Goal: Task Accomplishment & Management: Manage account settings

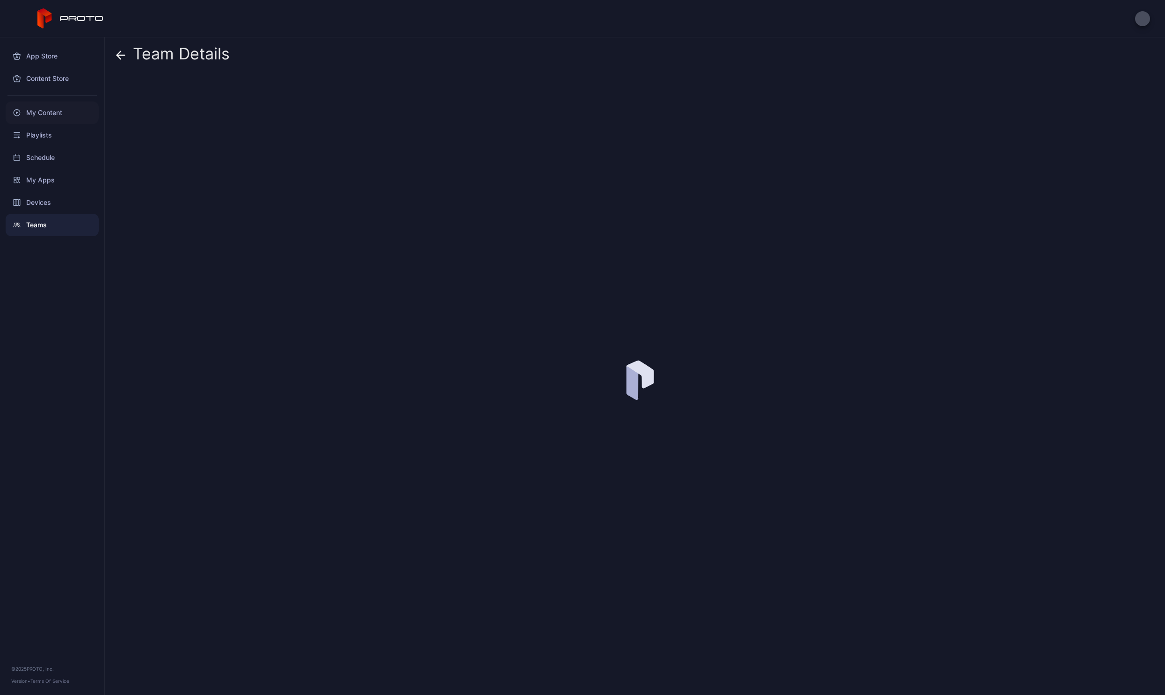
click at [32, 115] on div "My Content" at bounding box center [52, 113] width 93 height 22
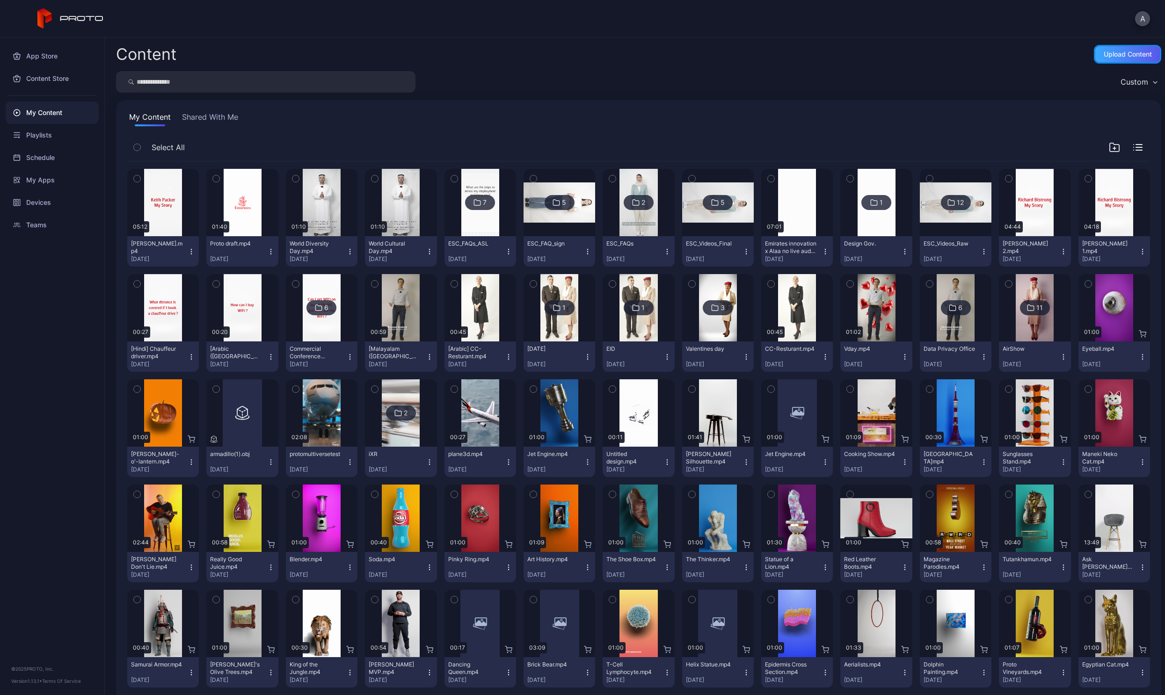
click at [1112, 58] on div "Upload Content" at bounding box center [1127, 54] width 67 height 19
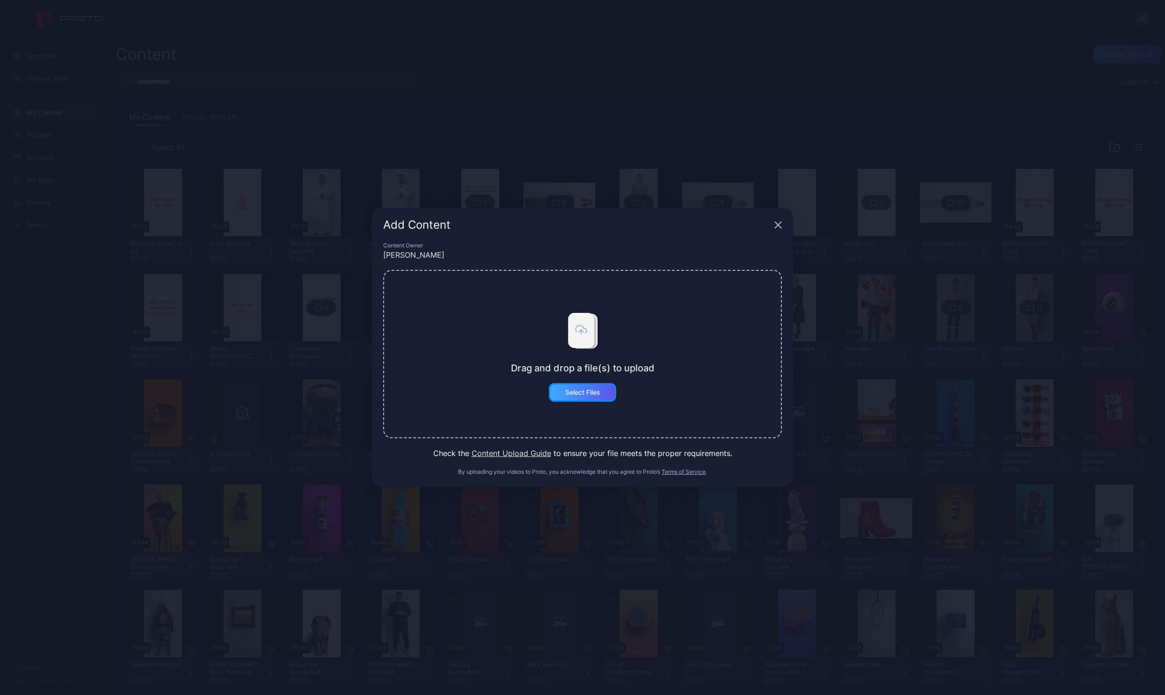
click at [591, 397] on div "Select Files" at bounding box center [582, 392] width 67 height 19
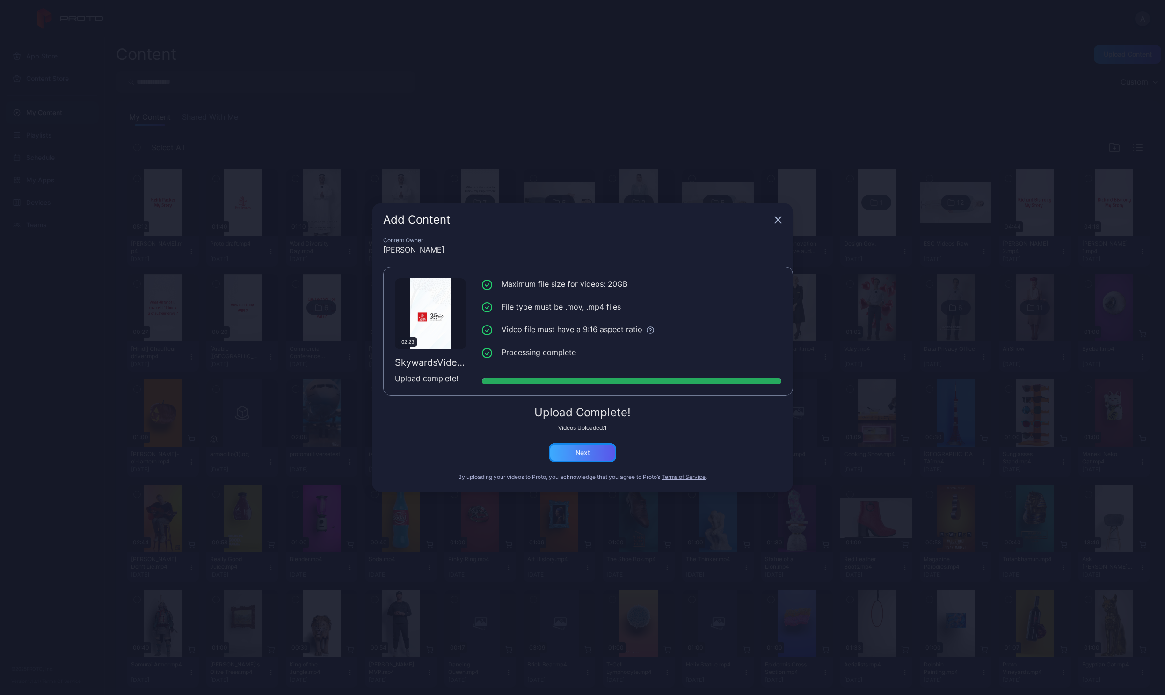
click at [587, 451] on div "Next" at bounding box center [582, 452] width 15 height 7
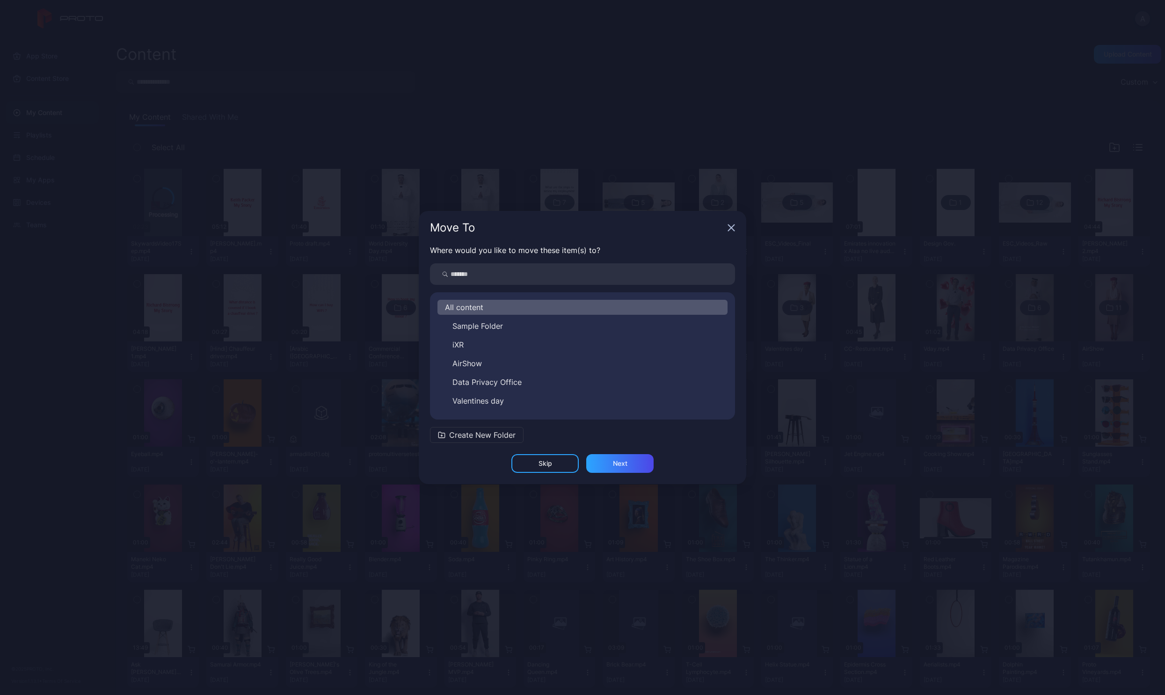
click at [729, 228] on icon "button" at bounding box center [730, 227] width 7 height 7
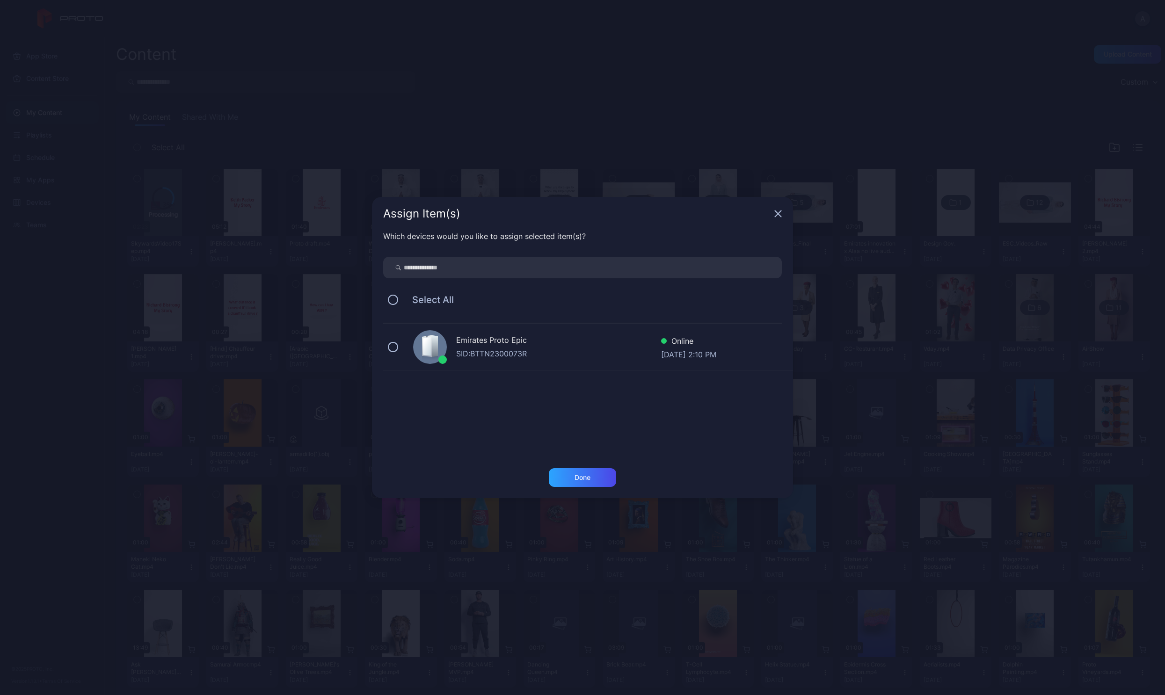
click at [775, 213] on icon "button" at bounding box center [777, 213] width 7 height 7
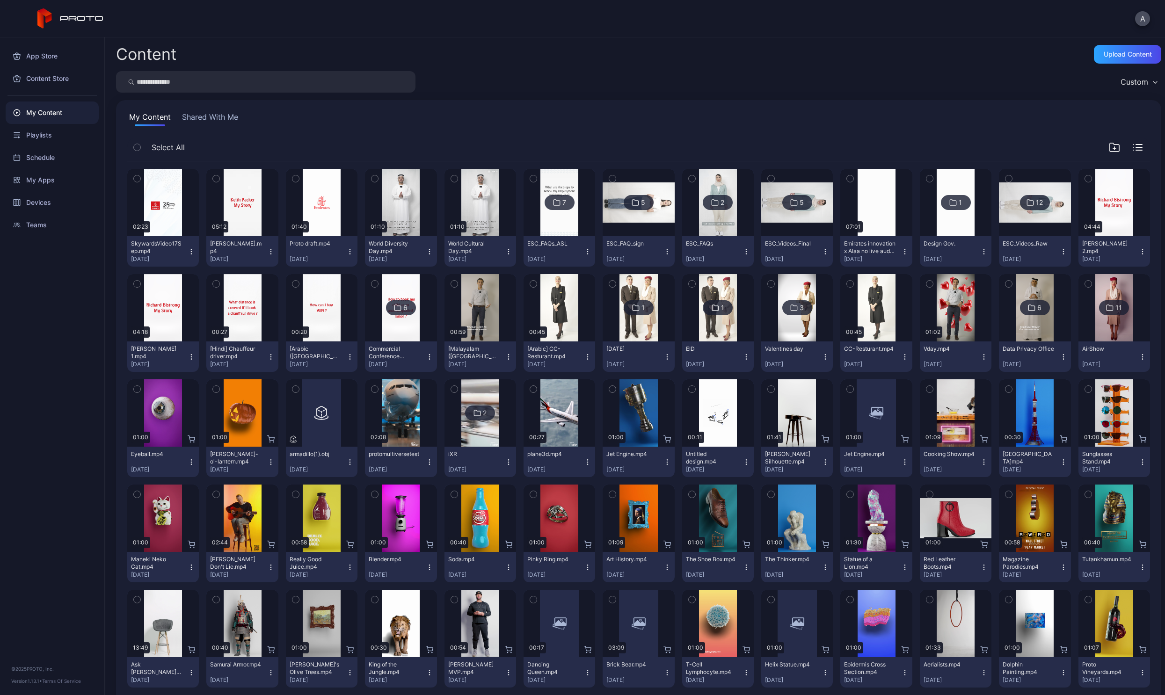
click at [191, 257] on button "SkywardsVideo17Sep.mp4 [DATE]" at bounding box center [163, 251] width 72 height 30
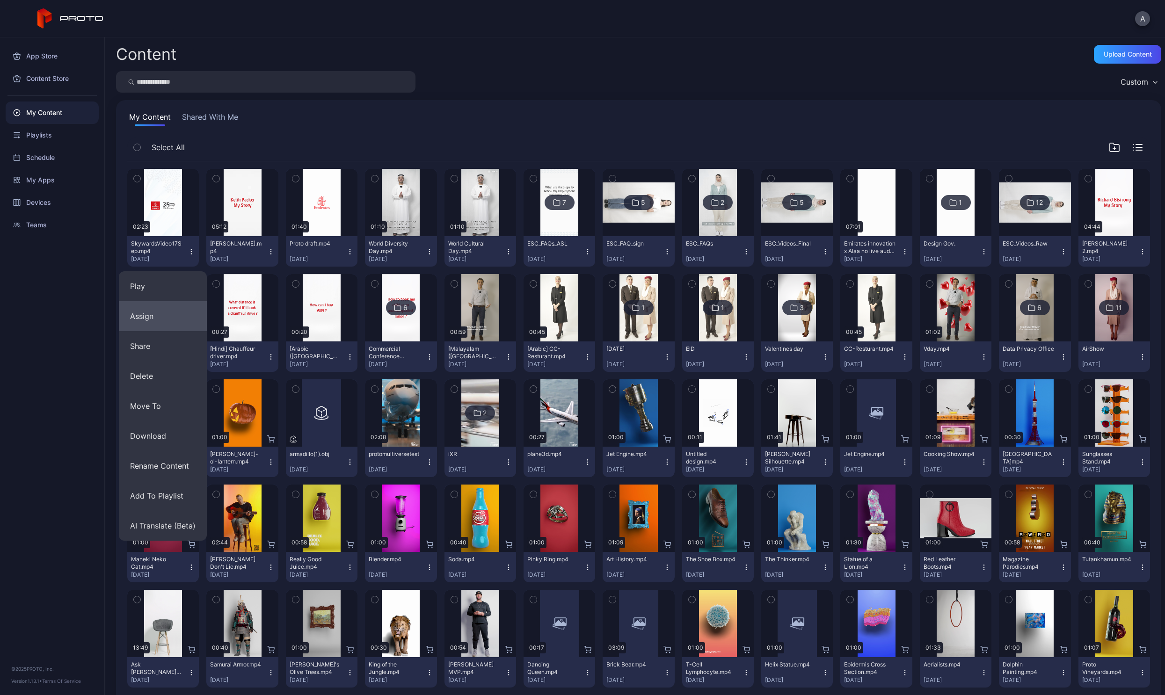
click at [186, 323] on button "Assign" at bounding box center [163, 316] width 88 height 30
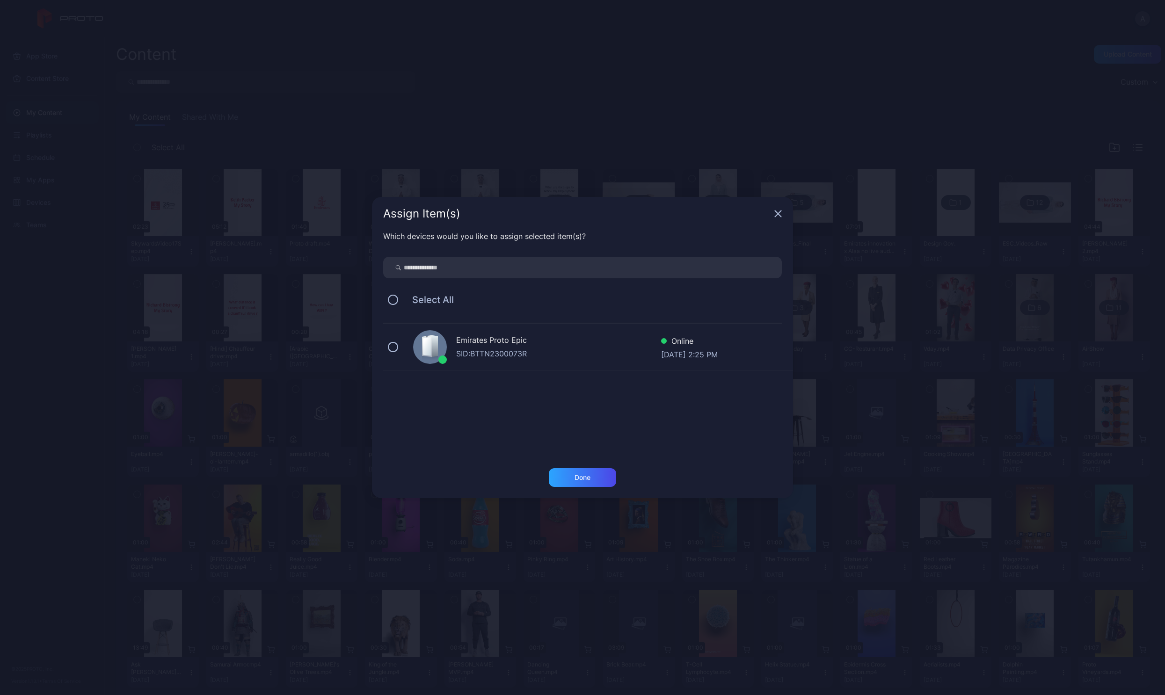
click at [534, 357] on div "SID: BTTN2300073R" at bounding box center [558, 353] width 205 height 11
click at [583, 475] on div "Done" at bounding box center [582, 477] width 16 height 7
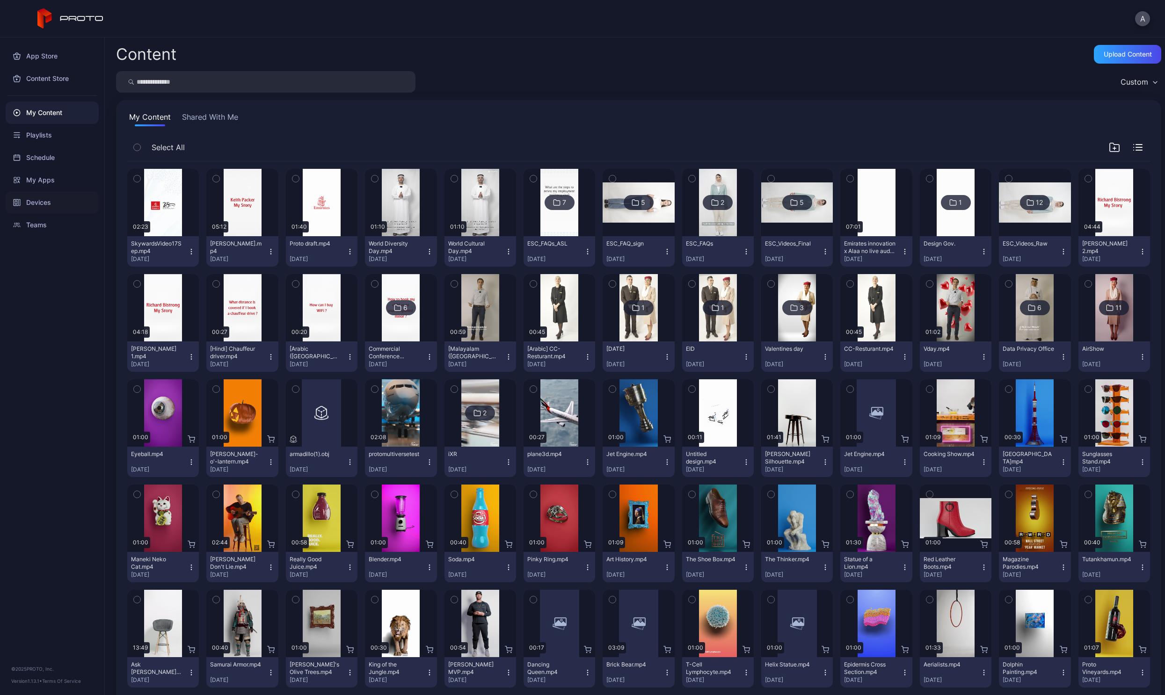
click at [45, 204] on div "Devices" at bounding box center [52, 202] width 93 height 22
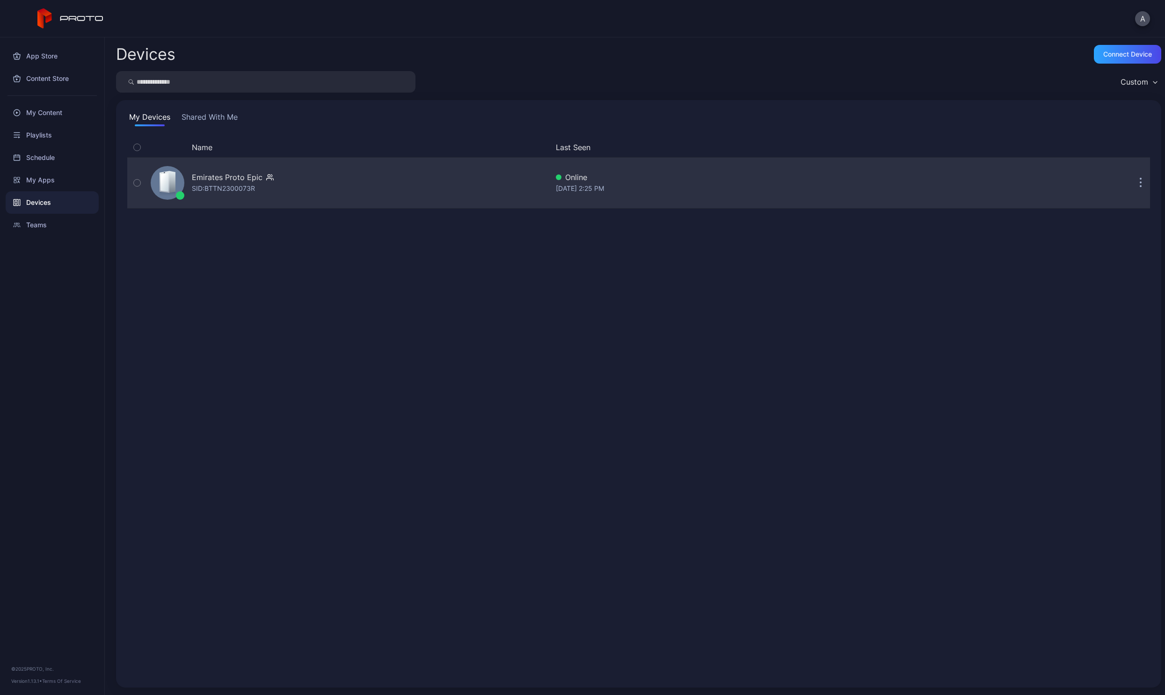
click at [382, 174] on div "Emirates Proto Epic SID: BTTN2300073R" at bounding box center [347, 183] width 401 height 47
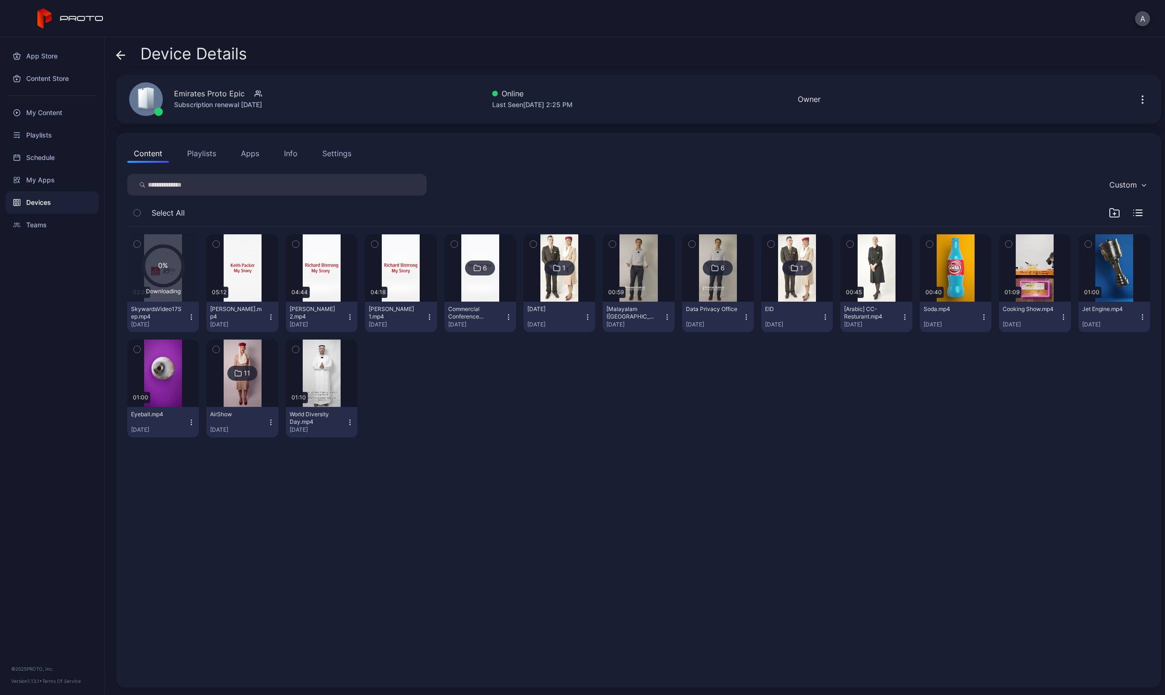
click at [247, 152] on button "Apps" at bounding box center [249, 153] width 31 height 19
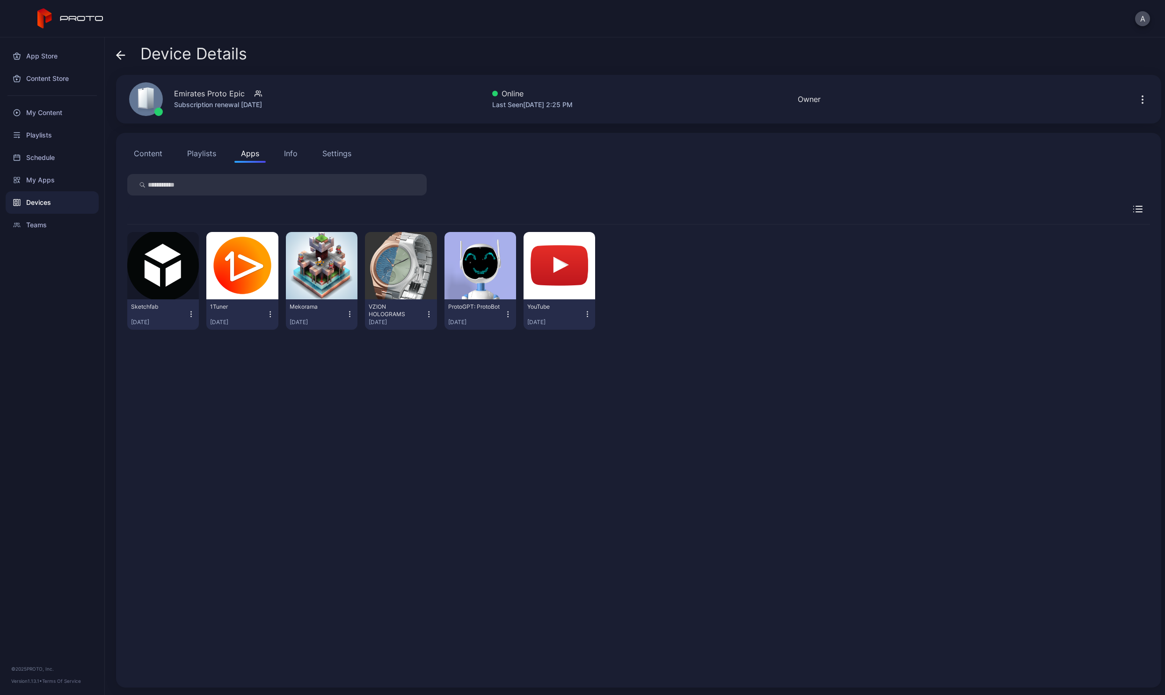
click at [192, 313] on icon "button" at bounding box center [191, 314] width 8 height 9
click at [175, 346] on button "Uninstall" at bounding box center [163, 346] width 80 height 30
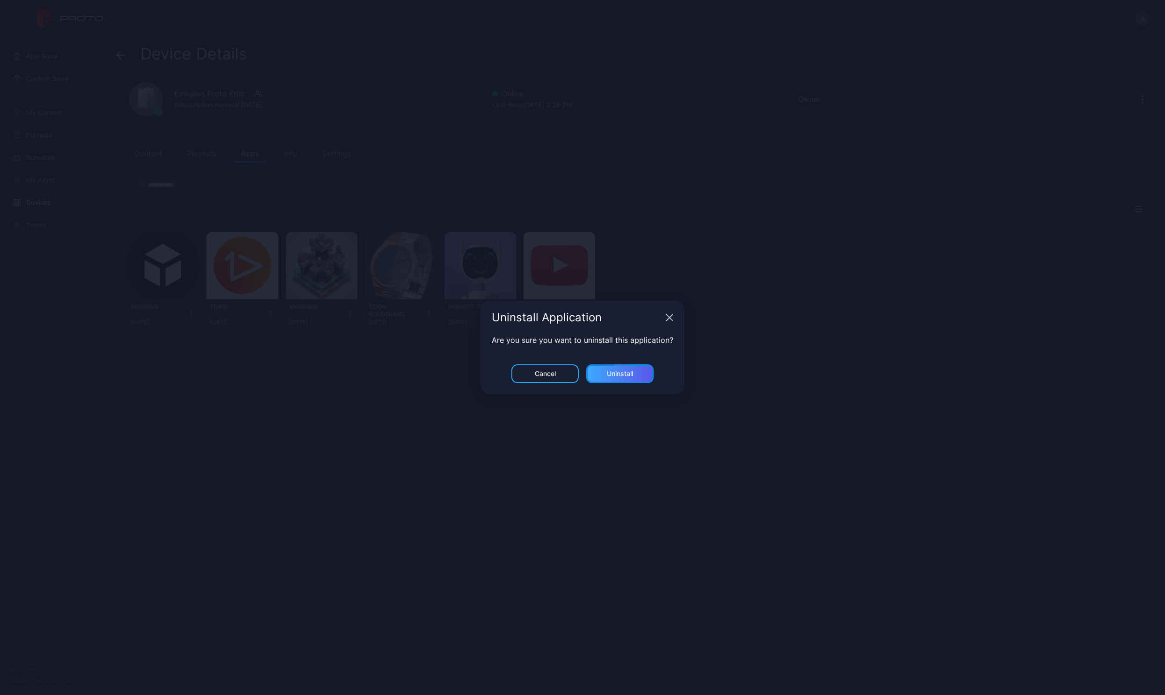
click at [618, 374] on div "Uninstall" at bounding box center [620, 373] width 26 height 7
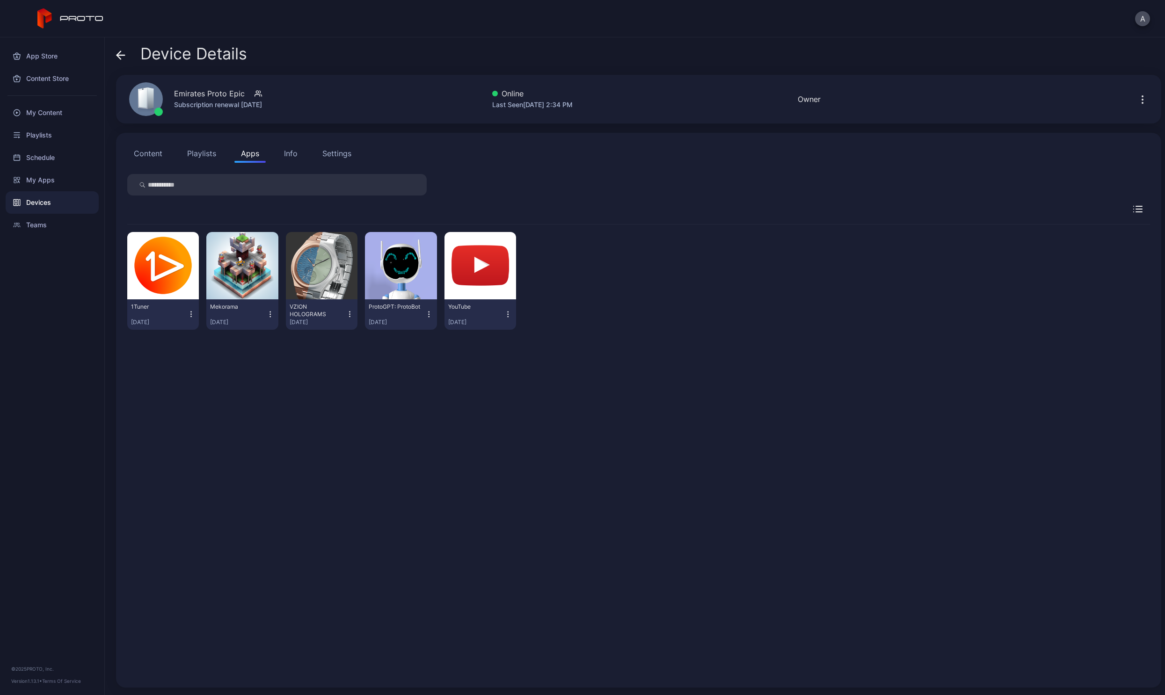
click at [190, 318] on icon "button" at bounding box center [191, 314] width 8 height 9
click at [190, 352] on button "Uninstall" at bounding box center [163, 346] width 80 height 30
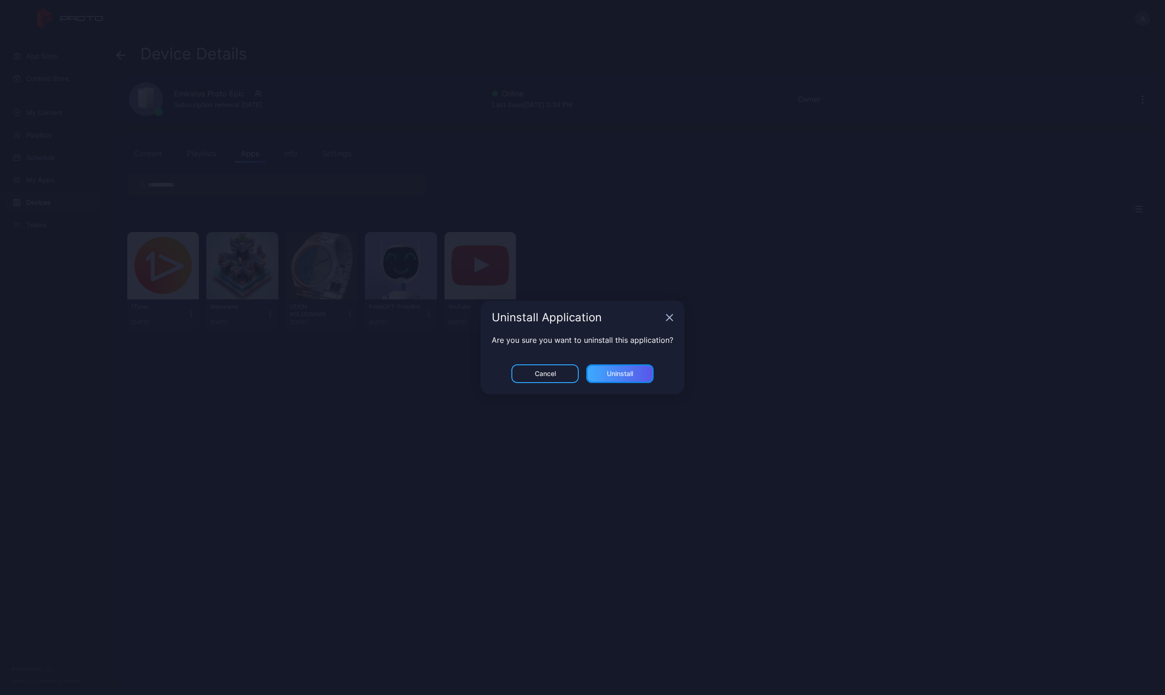
click at [610, 377] on div "Uninstall" at bounding box center [620, 373] width 26 height 7
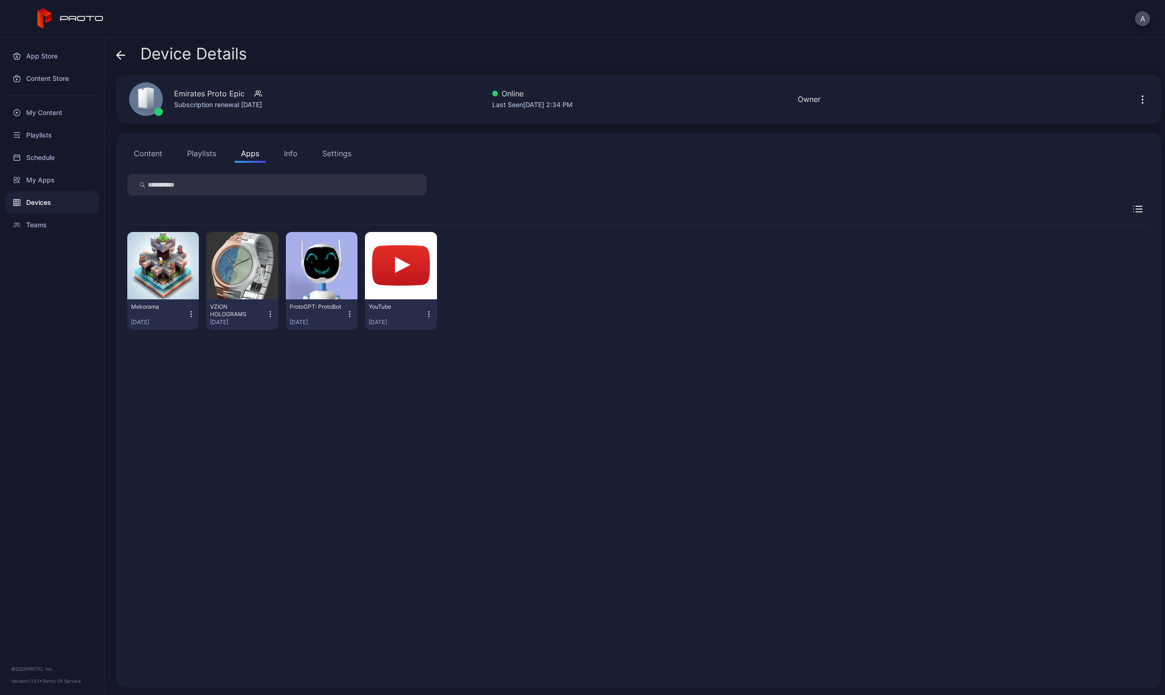
click at [191, 313] on icon "button" at bounding box center [191, 314] width 8 height 9
click at [195, 341] on button "Uninstall" at bounding box center [163, 346] width 80 height 30
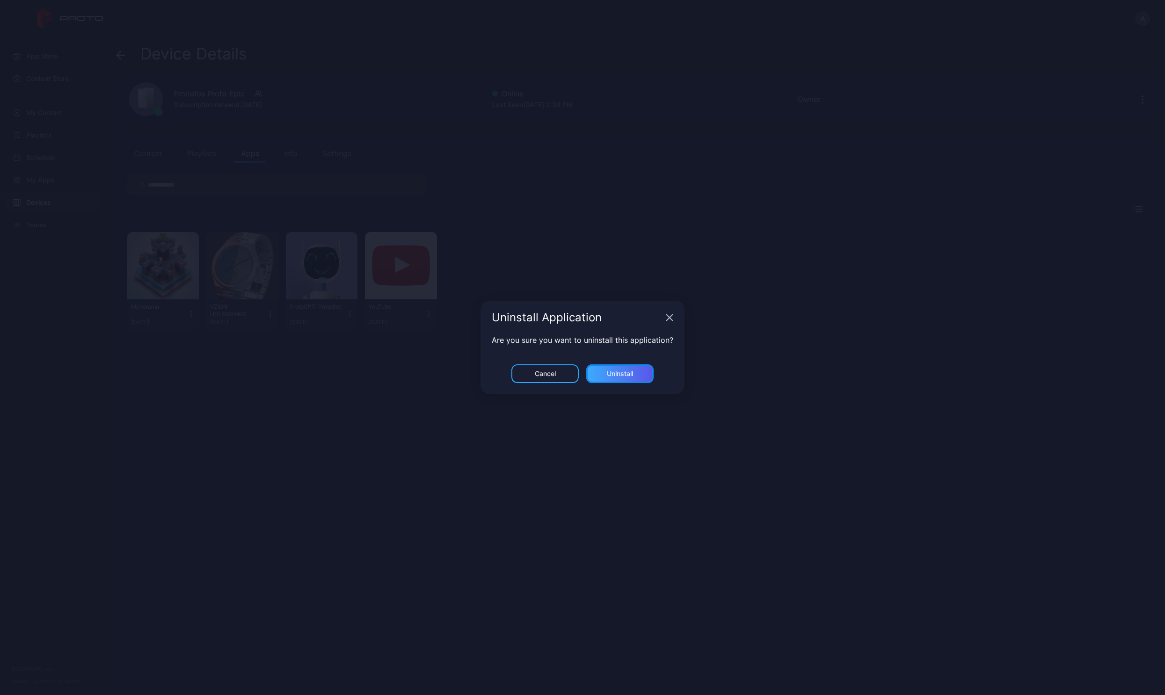
click at [626, 376] on div "Uninstall" at bounding box center [620, 373] width 26 height 7
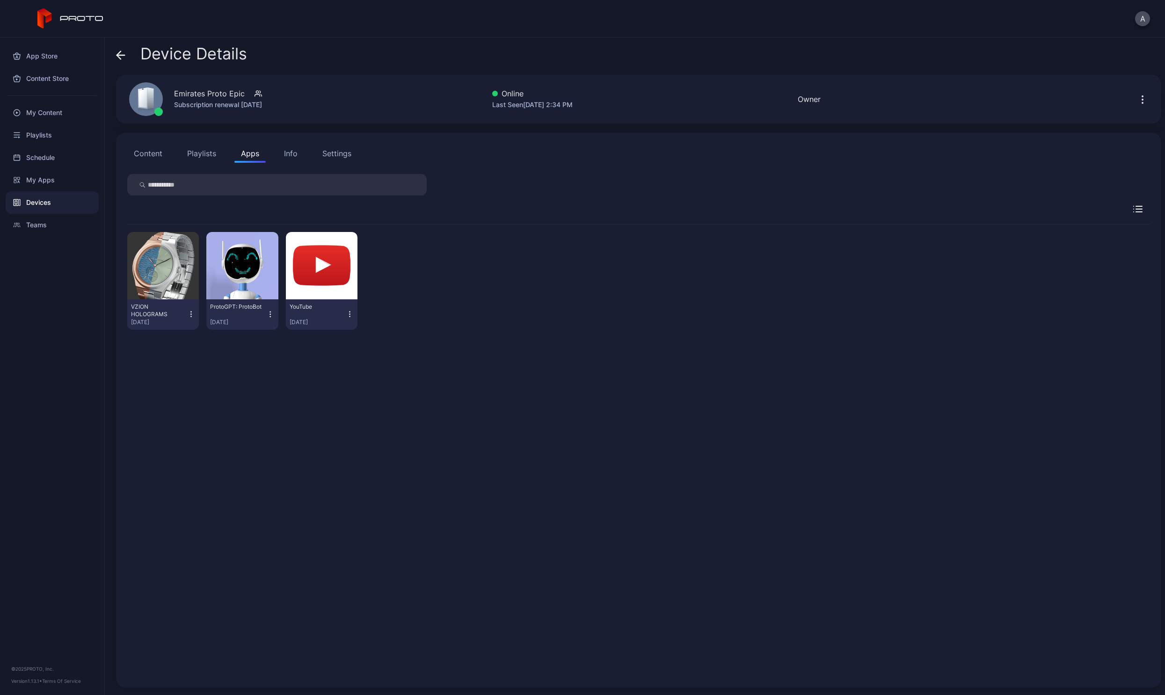
click at [191, 313] on icon "button" at bounding box center [191, 314] width 8 height 9
click at [173, 346] on button "Uninstall" at bounding box center [163, 346] width 80 height 30
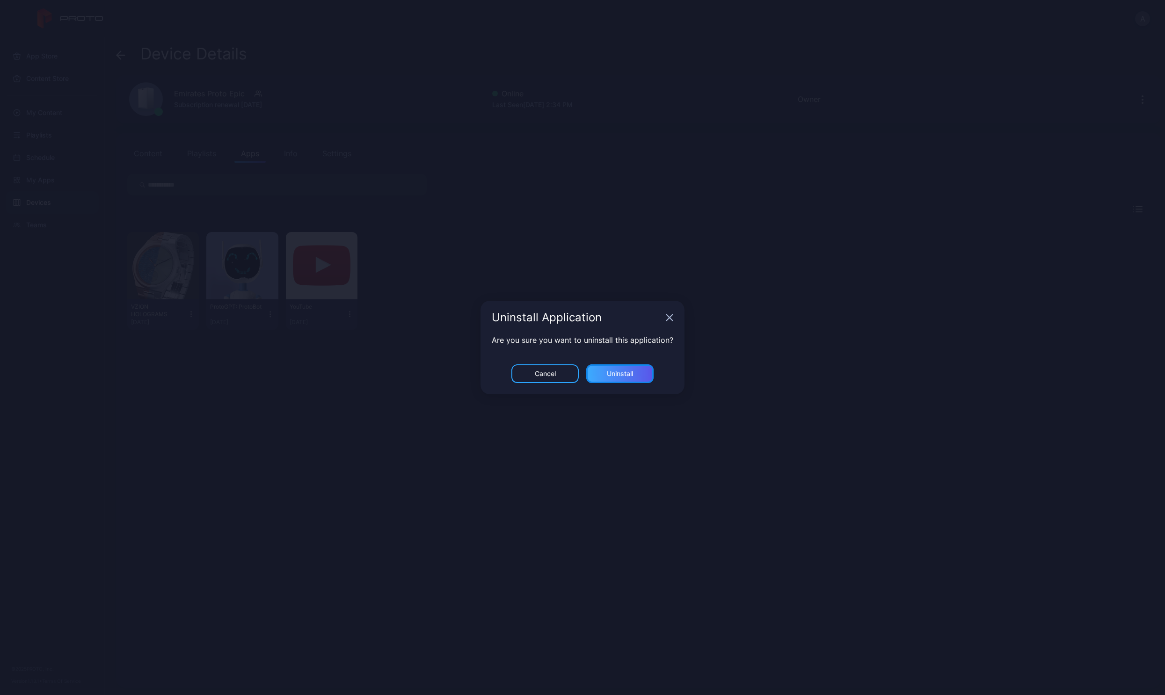
click at [640, 374] on div "Uninstall" at bounding box center [619, 373] width 67 height 19
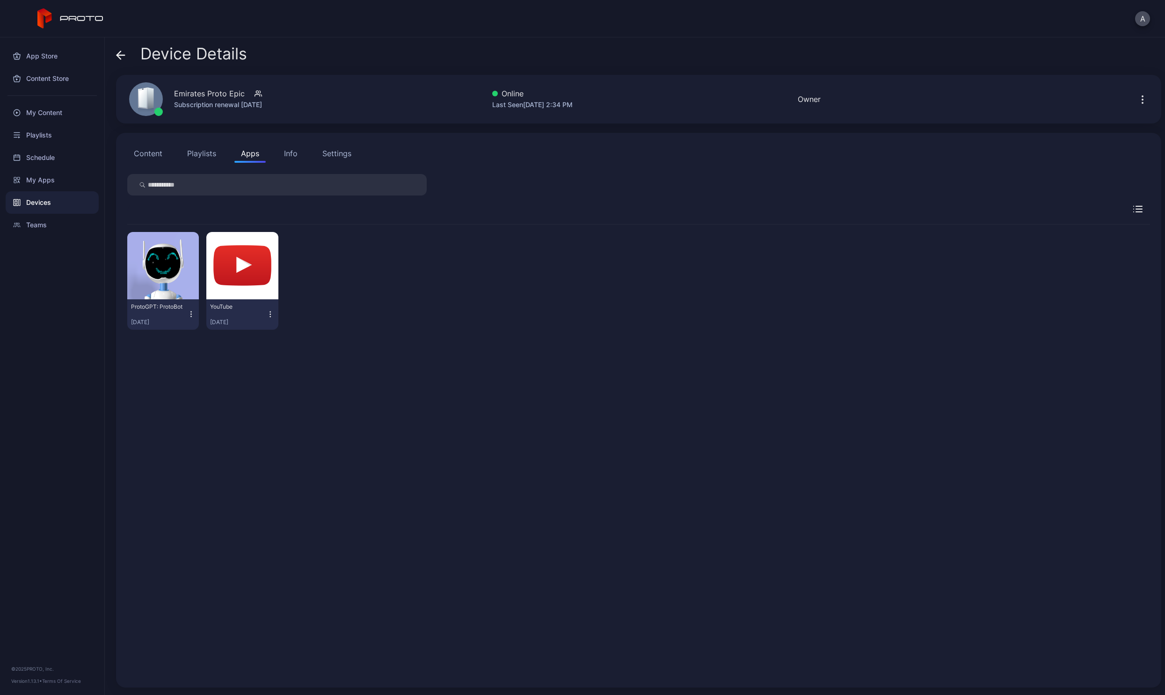
click at [187, 313] on icon "button" at bounding box center [191, 314] width 8 height 9
click at [189, 351] on button "Uninstall" at bounding box center [163, 346] width 80 height 30
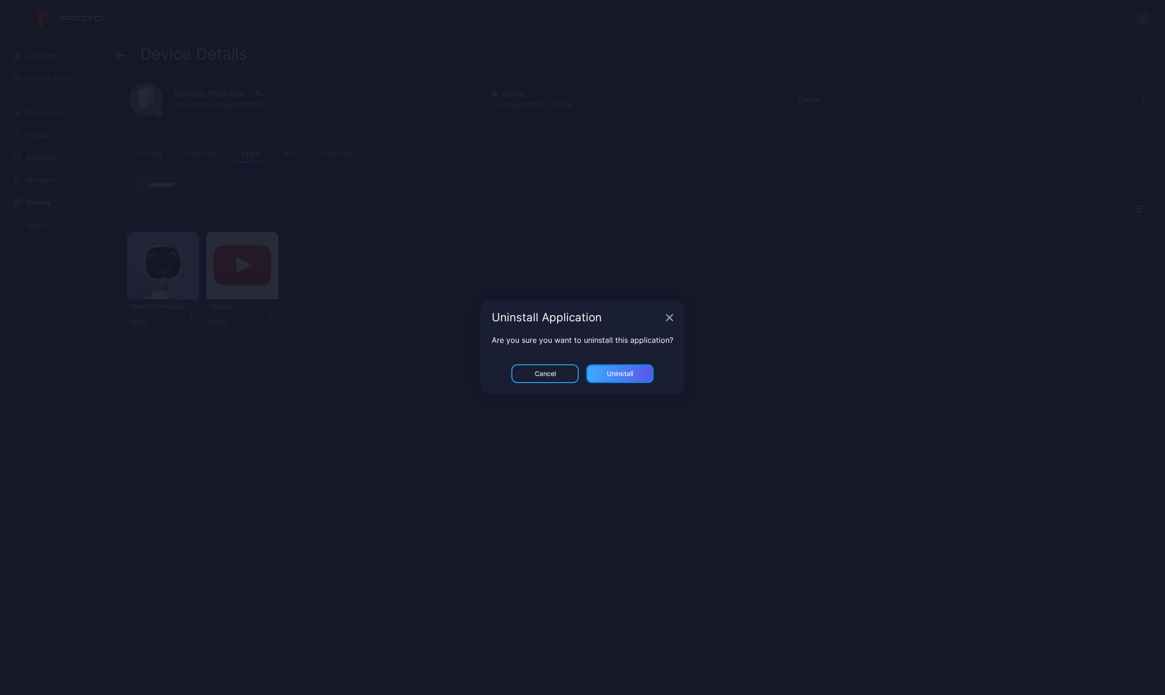
click at [610, 374] on div "Uninstall" at bounding box center [620, 373] width 26 height 7
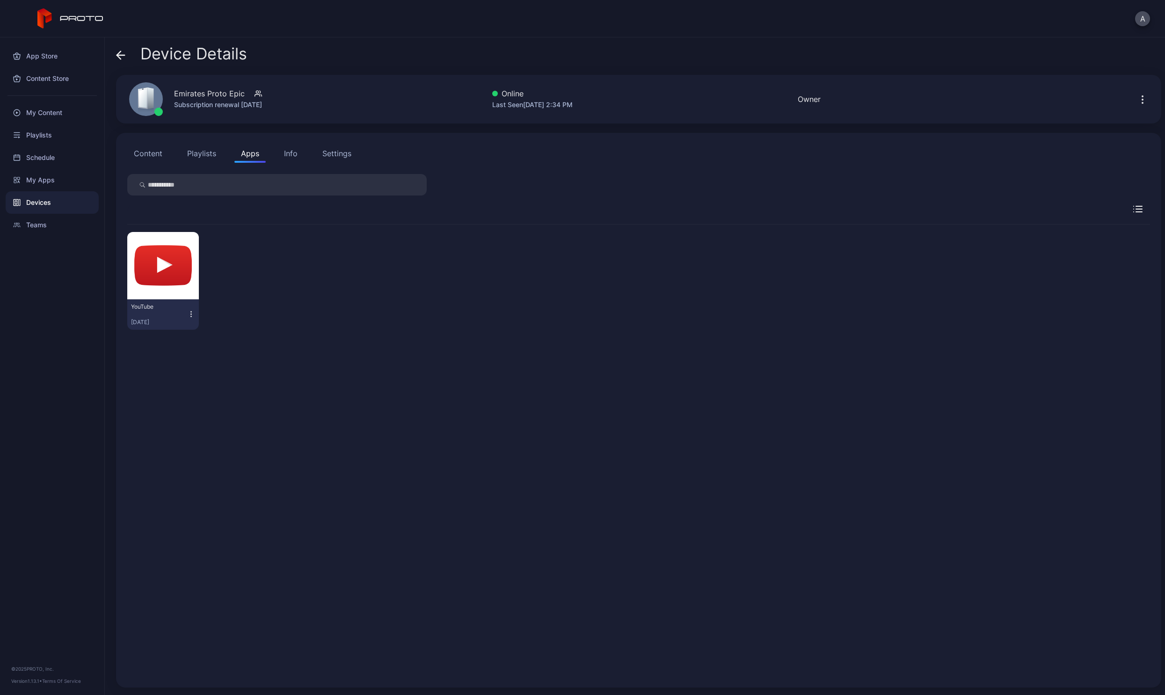
click at [193, 316] on icon "button" at bounding box center [191, 314] width 8 height 9
click at [202, 349] on button "Uninstall" at bounding box center [163, 346] width 80 height 30
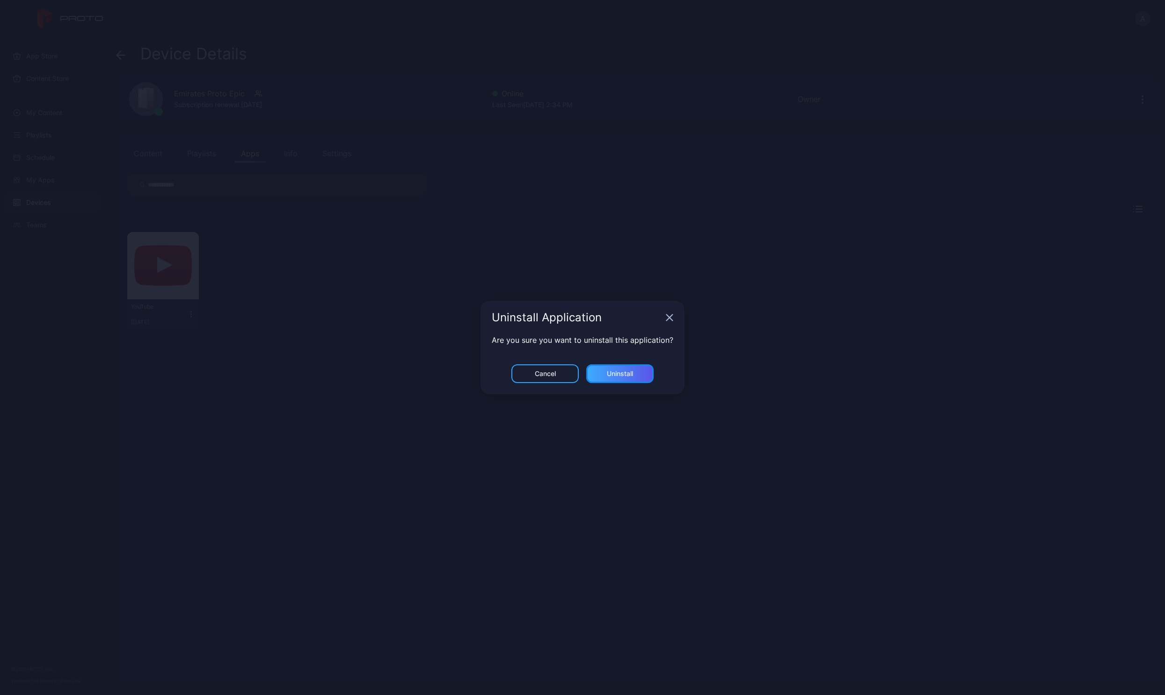
click at [634, 376] on div "Uninstall" at bounding box center [619, 373] width 67 height 19
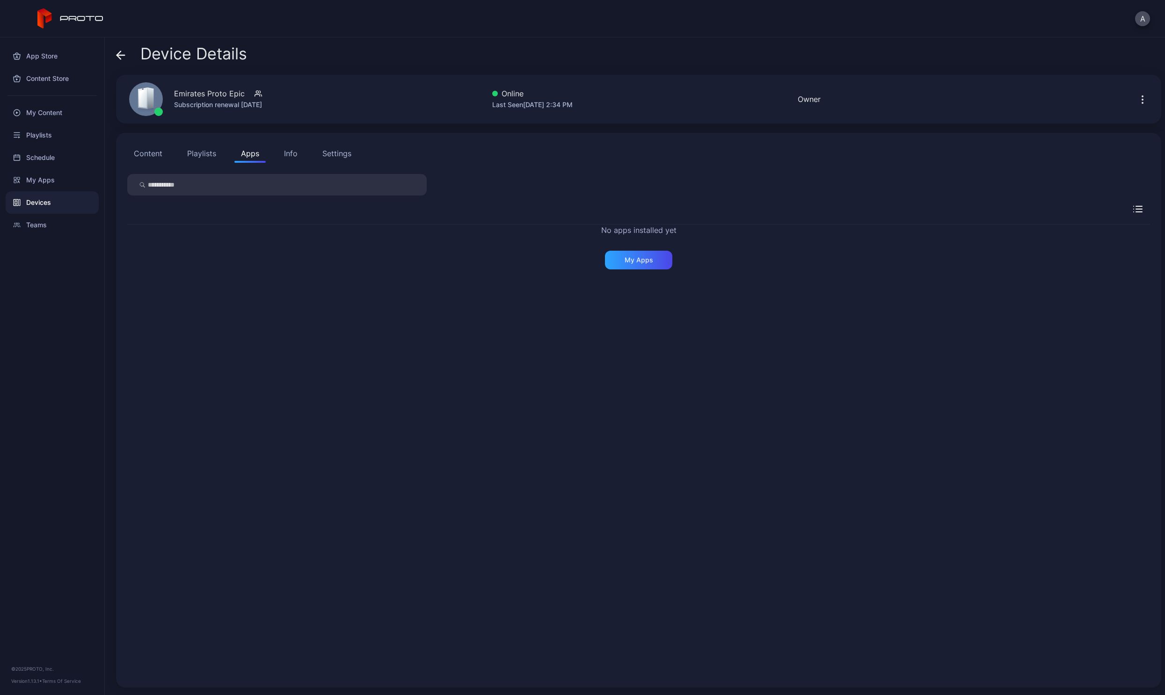
click at [149, 158] on button "Content" at bounding box center [148, 153] width 42 height 19
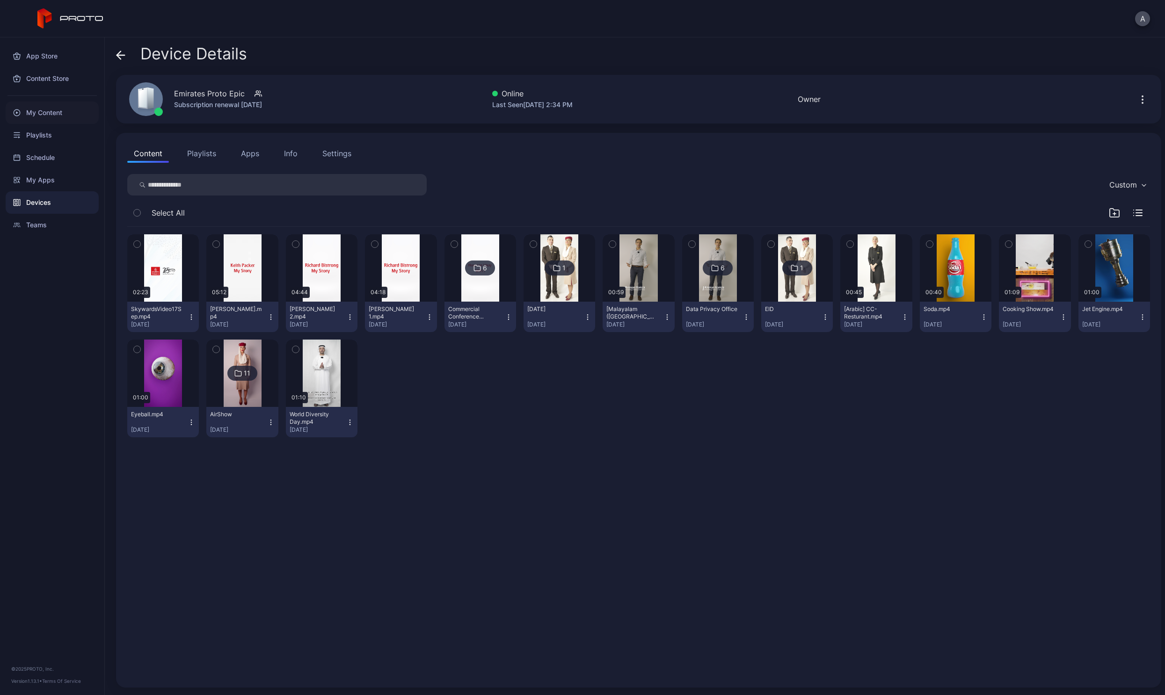
click at [47, 116] on div "My Content" at bounding box center [52, 113] width 93 height 22
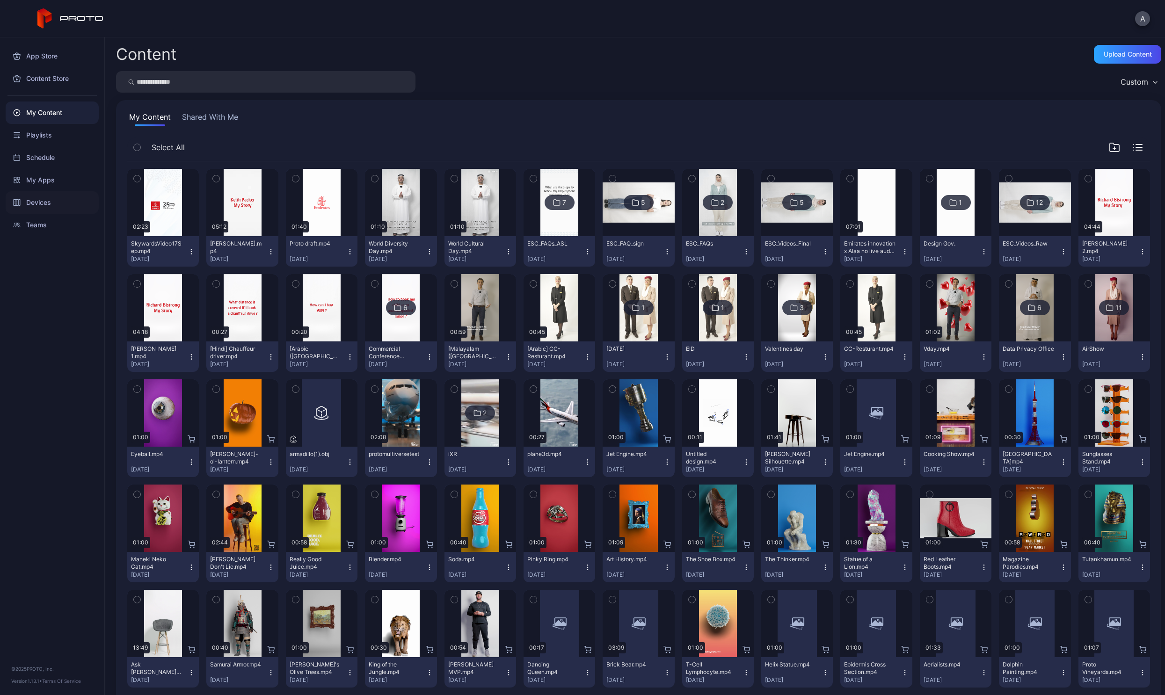
click at [45, 211] on div "Devices" at bounding box center [52, 202] width 93 height 22
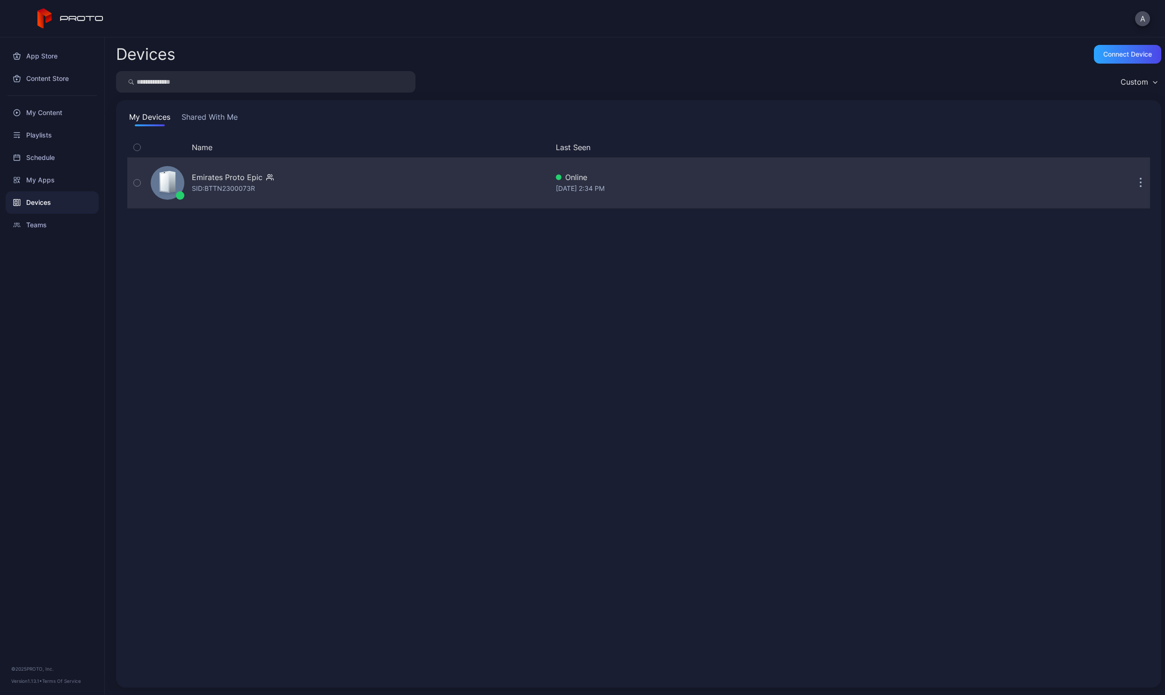
click at [261, 196] on div "Emirates Proto Epic SID: BTTN2300073R" at bounding box center [347, 183] width 401 height 47
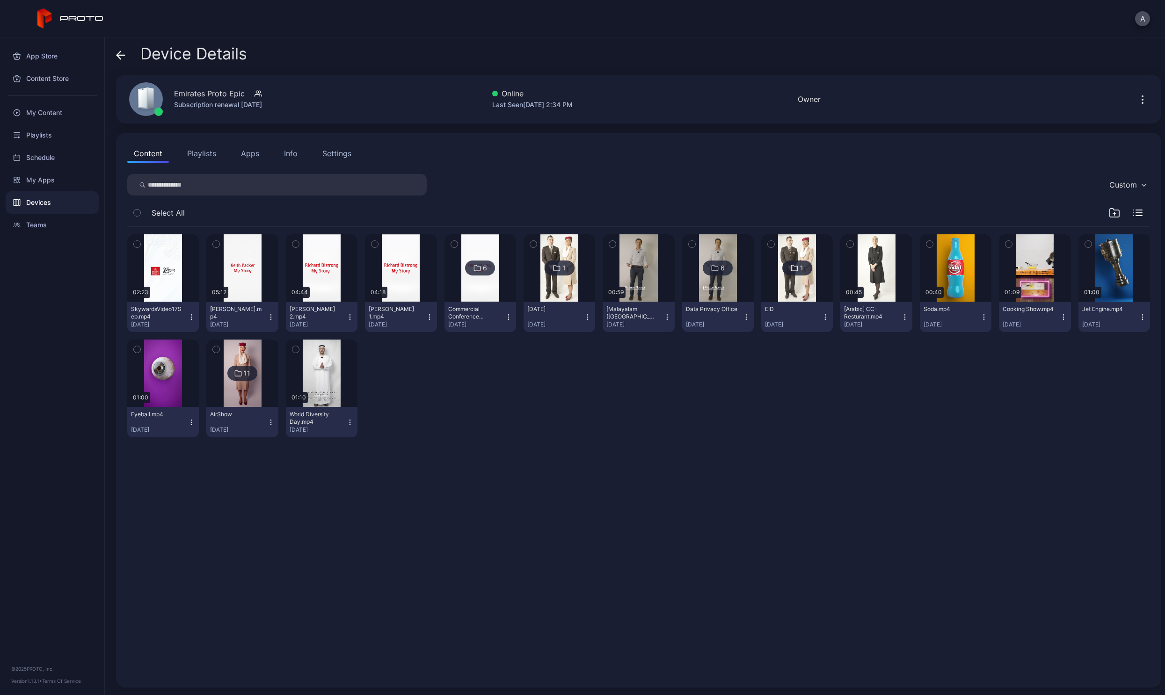
click at [270, 314] on icon "button" at bounding box center [270, 314] width 0 height 0
click at [252, 358] on button "Unassign" at bounding box center [241, 352] width 80 height 30
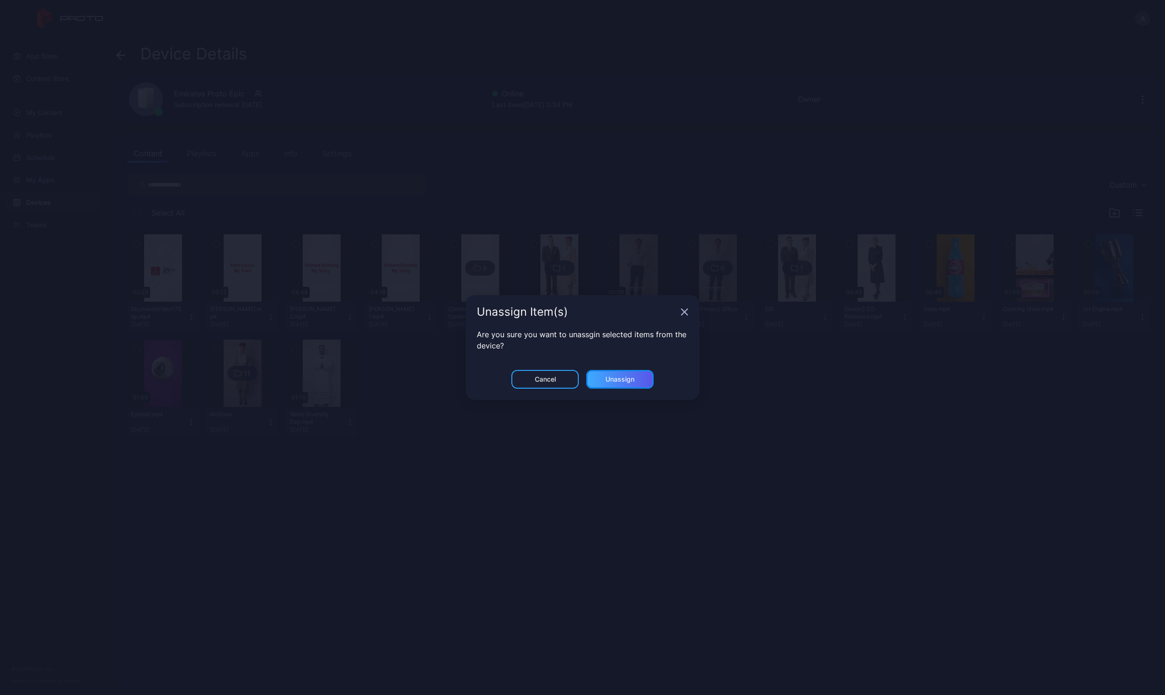
click at [612, 381] on div "Unassign" at bounding box center [619, 379] width 29 height 7
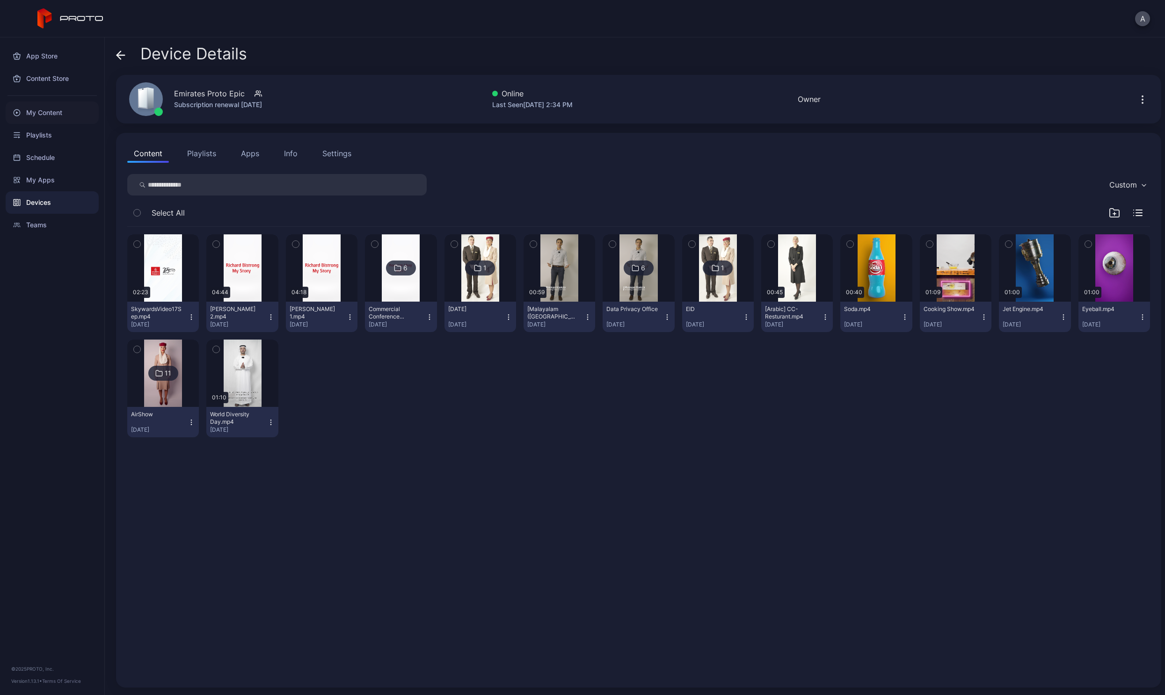
click at [37, 110] on div "My Content" at bounding box center [52, 113] width 93 height 22
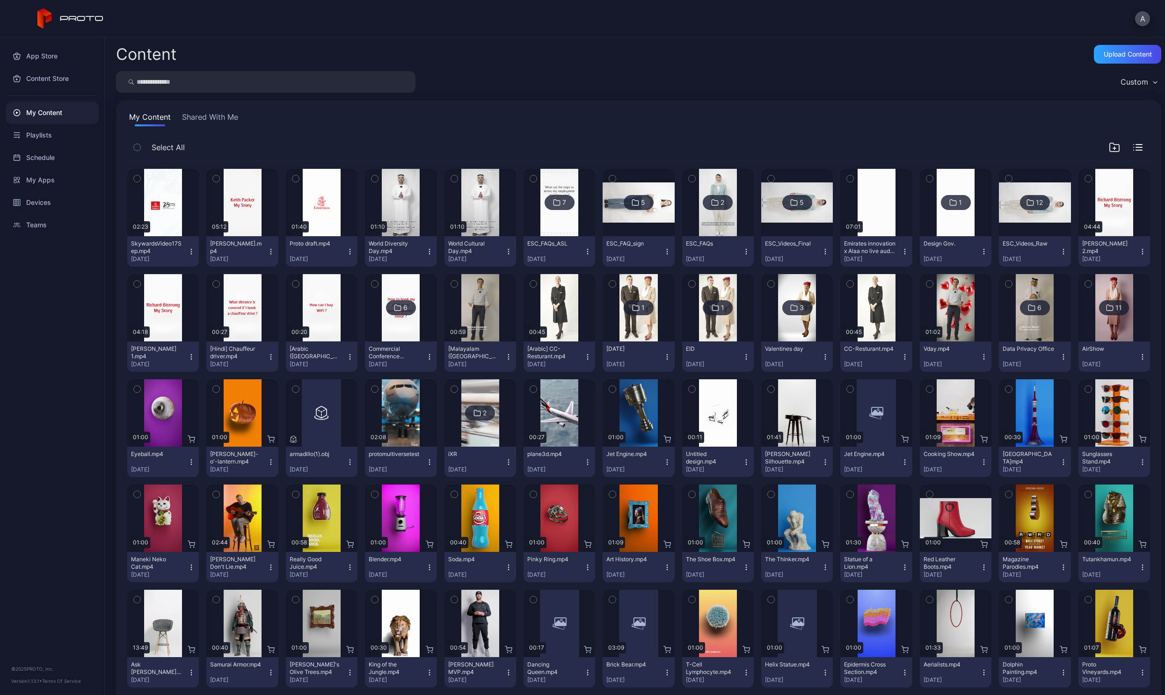
click at [190, 253] on icon "button" at bounding box center [191, 251] width 7 height 7
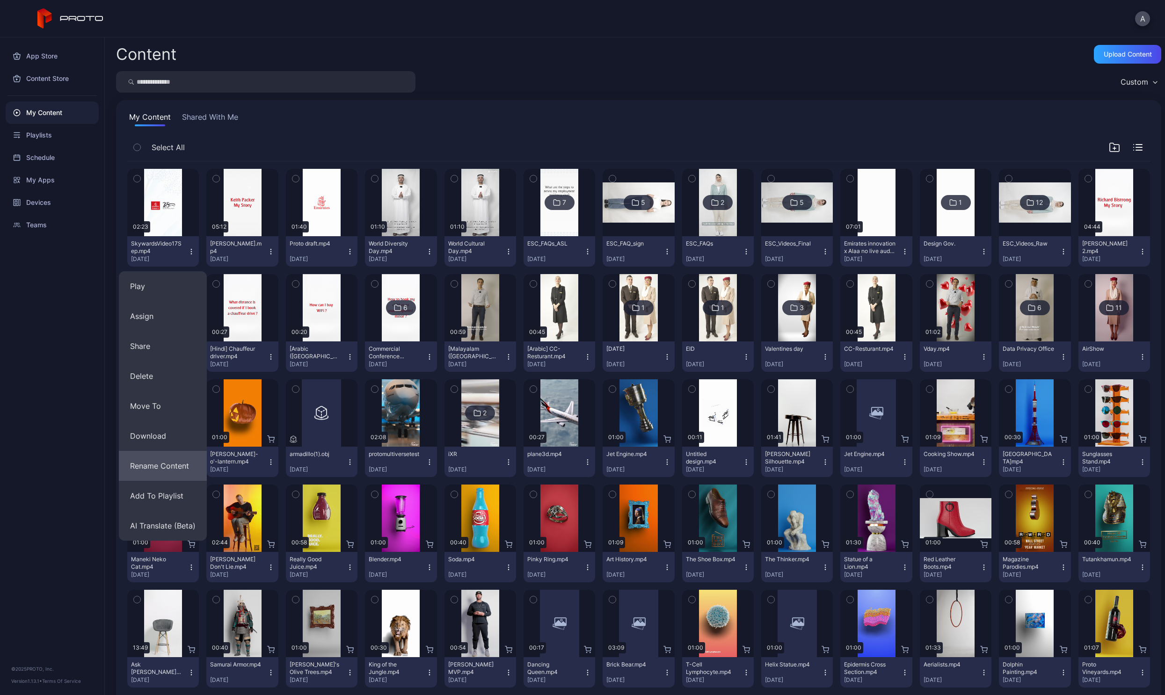
click at [159, 467] on button "Rename Content" at bounding box center [163, 466] width 88 height 30
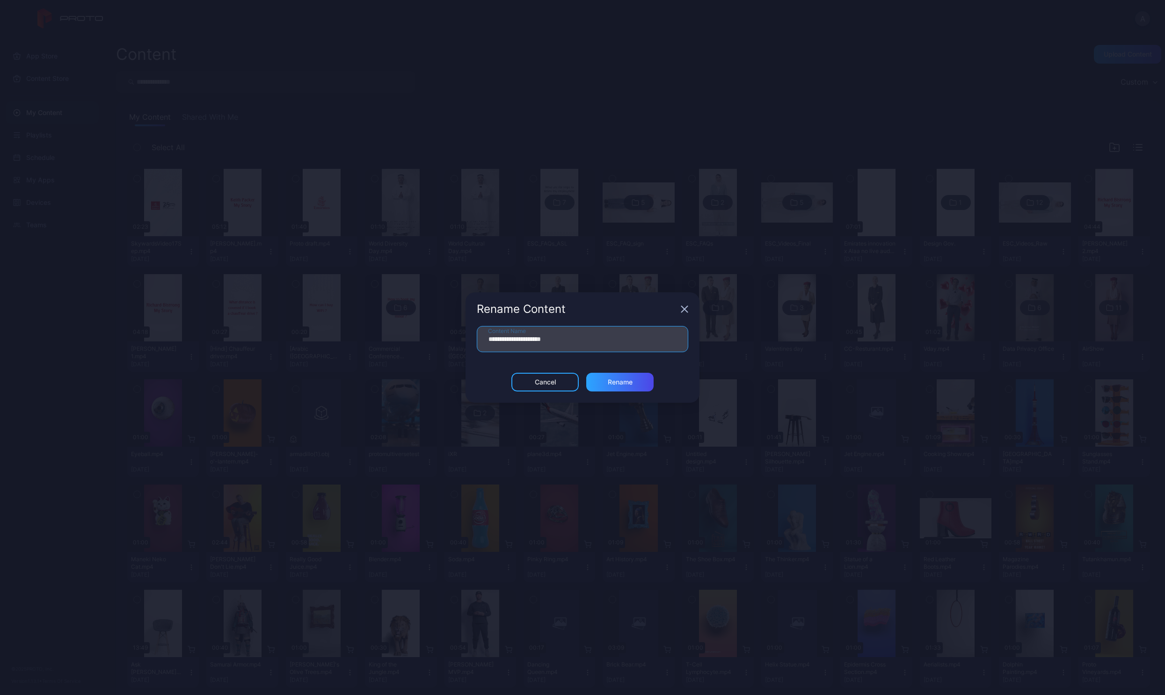
click at [555, 339] on input "**********" at bounding box center [582, 339] width 211 height 26
type input "**********"
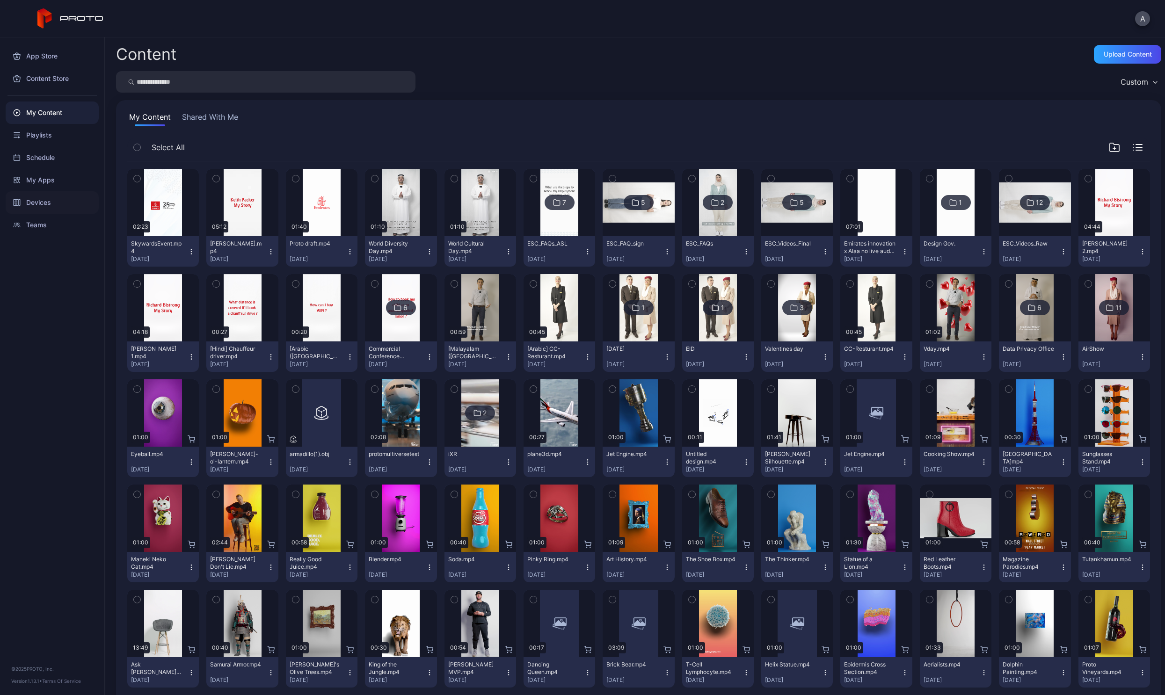
click at [45, 209] on div "Devices" at bounding box center [52, 202] width 93 height 22
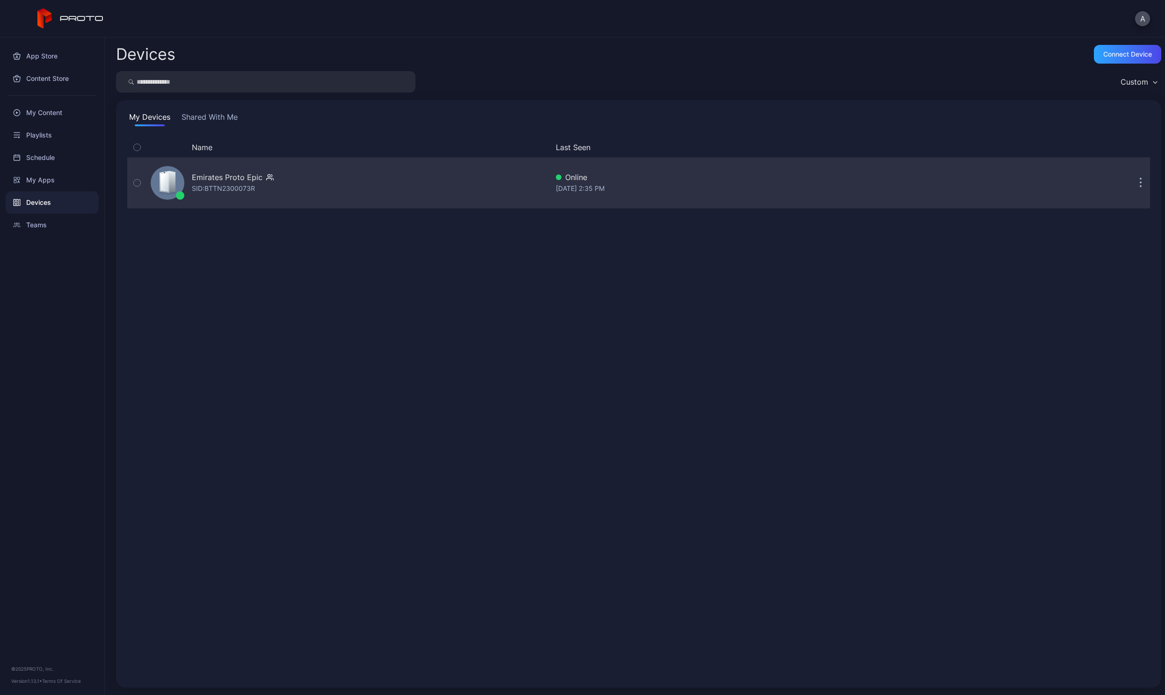
click at [189, 182] on div "Emirates Proto Epic SID: BTTN2300073R" at bounding box center [347, 183] width 401 height 47
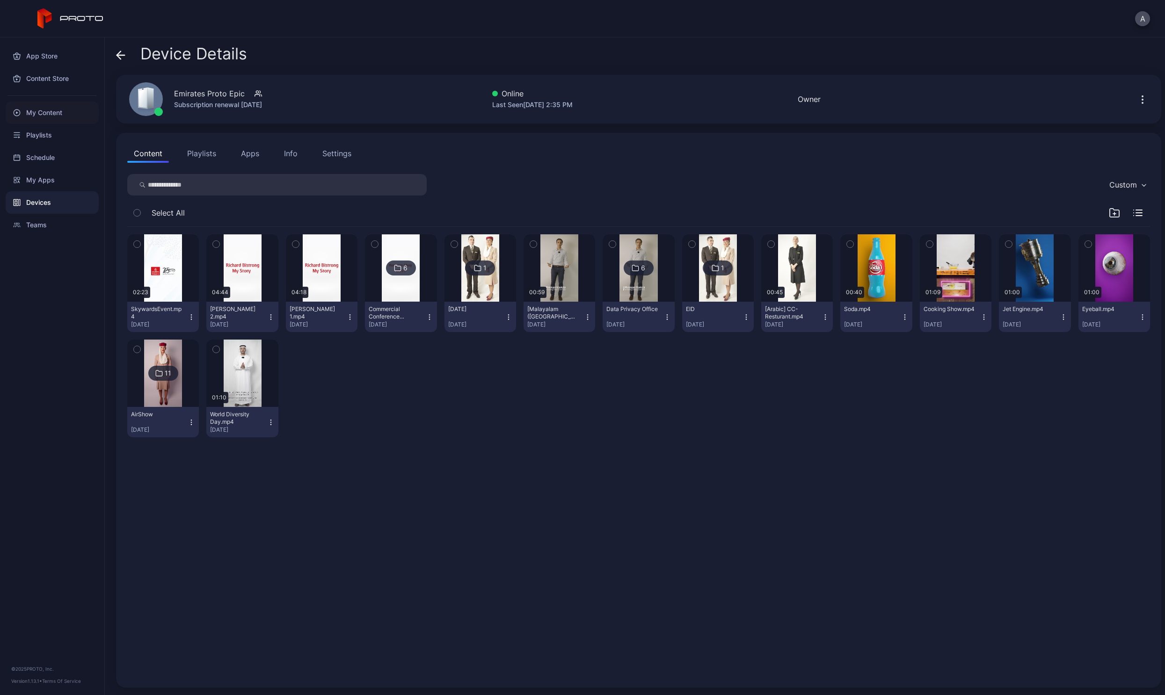
click at [36, 115] on div "My Content" at bounding box center [52, 113] width 93 height 22
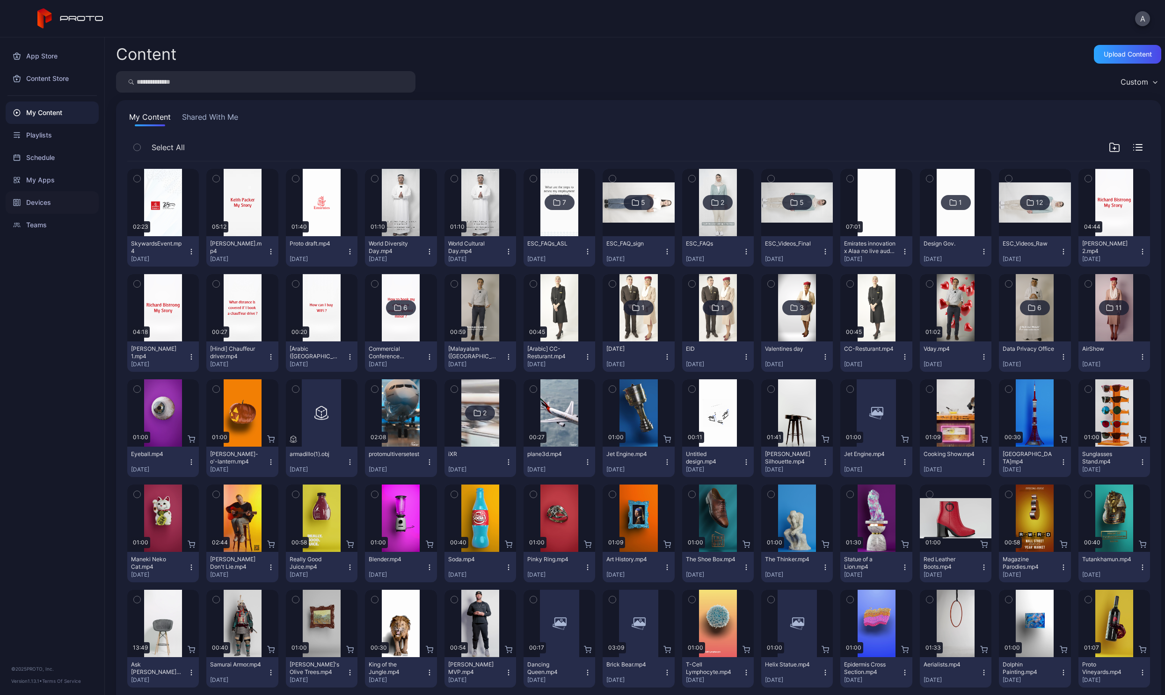
click at [49, 205] on div "Devices" at bounding box center [52, 202] width 93 height 22
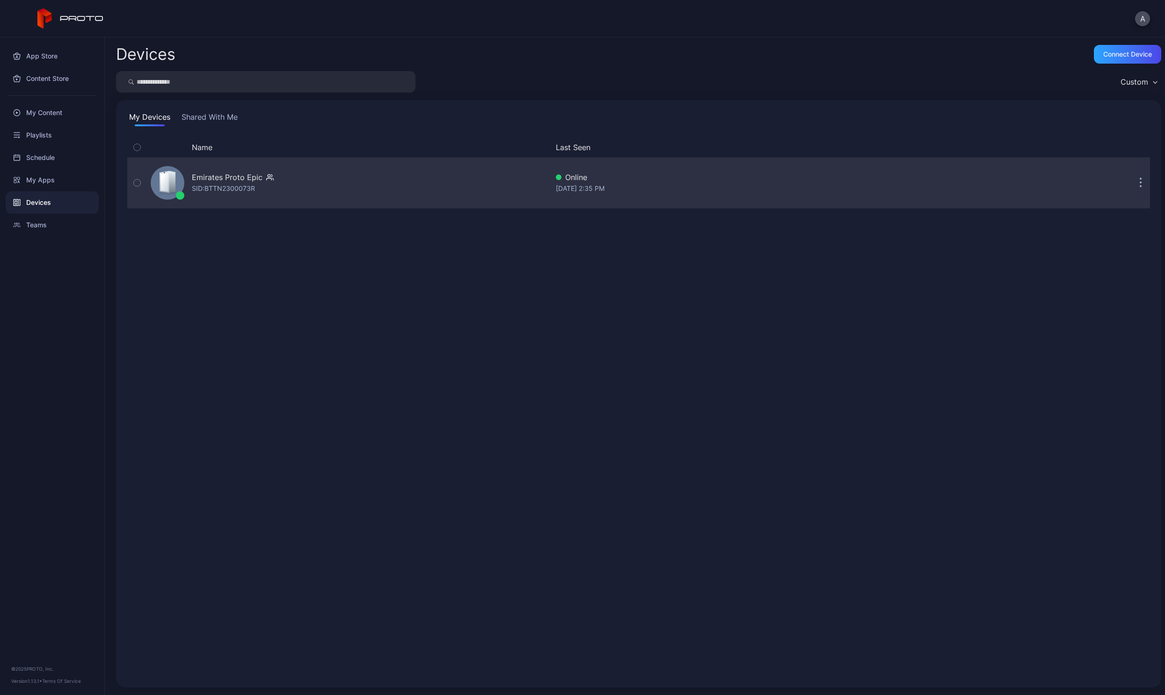
click at [216, 186] on div "SID: BTTN2300073R" at bounding box center [223, 188] width 63 height 11
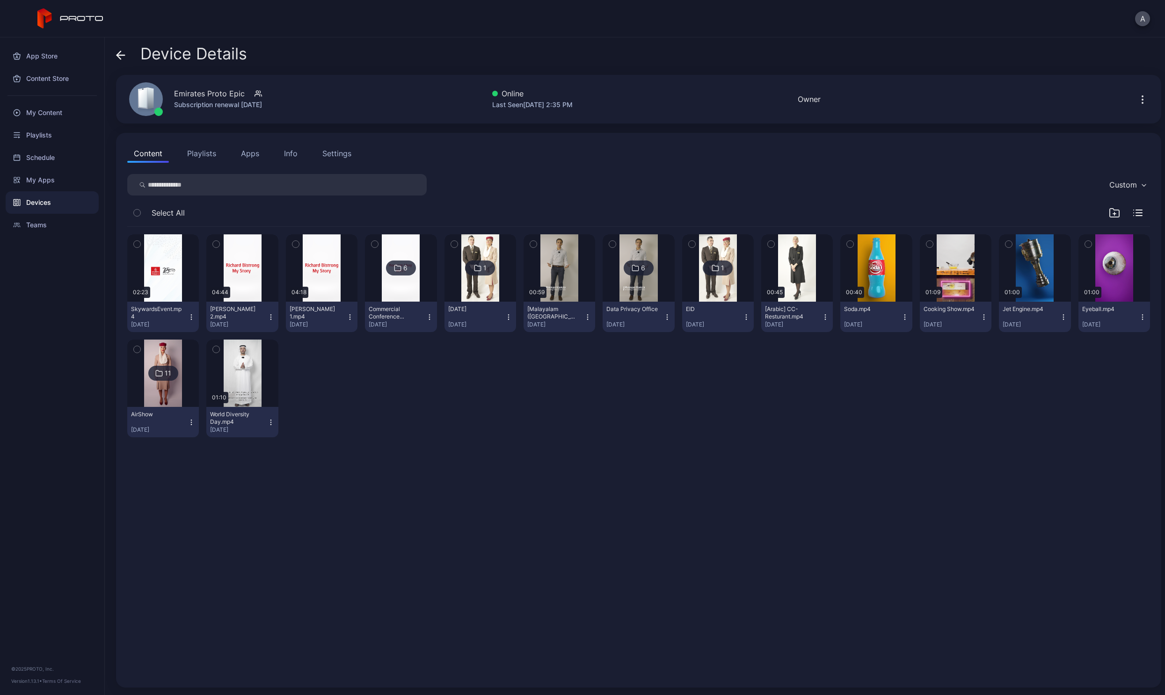
click at [268, 318] on icon "button" at bounding box center [270, 316] width 7 height 7
click at [258, 351] on button "Unassign" at bounding box center [241, 352] width 80 height 30
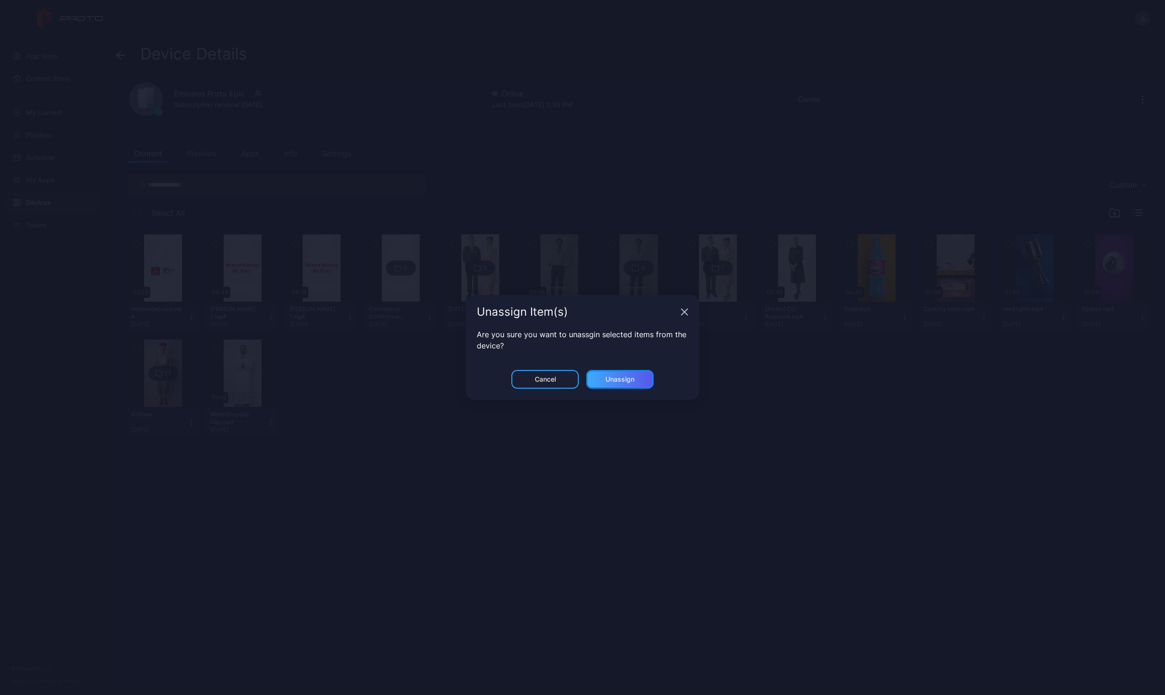
click at [628, 376] on div "Unassign" at bounding box center [619, 379] width 29 height 7
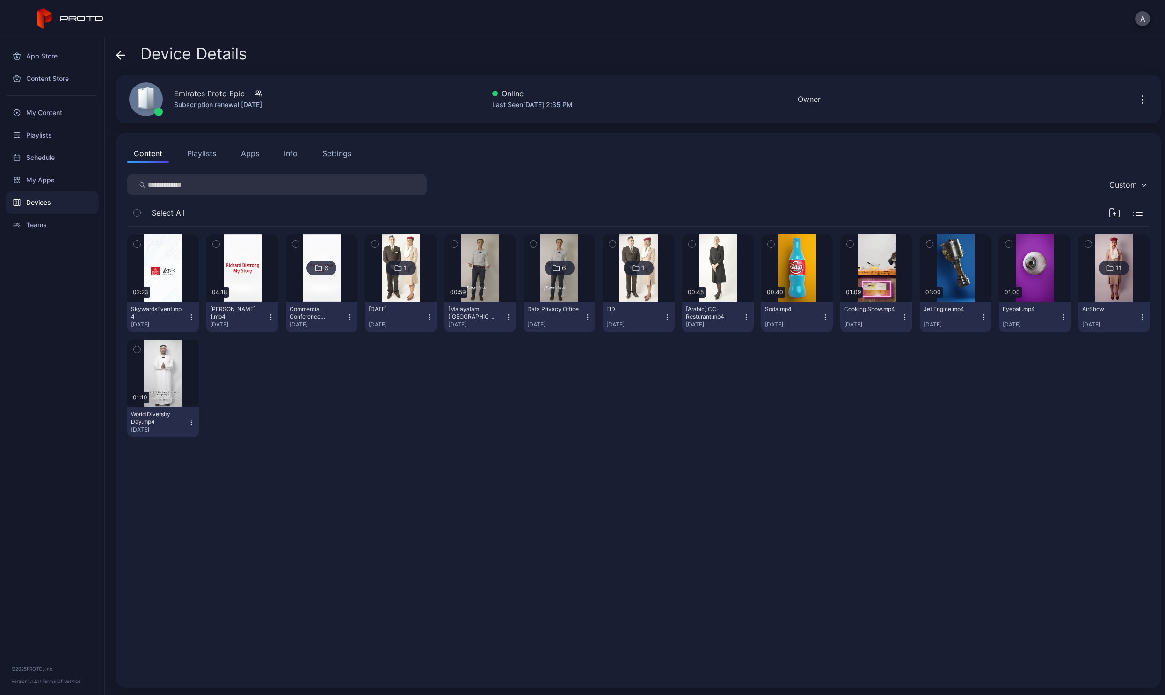
click at [270, 319] on icon "button" at bounding box center [270, 316] width 7 height 7
click at [255, 355] on button "Unassign" at bounding box center [241, 352] width 80 height 30
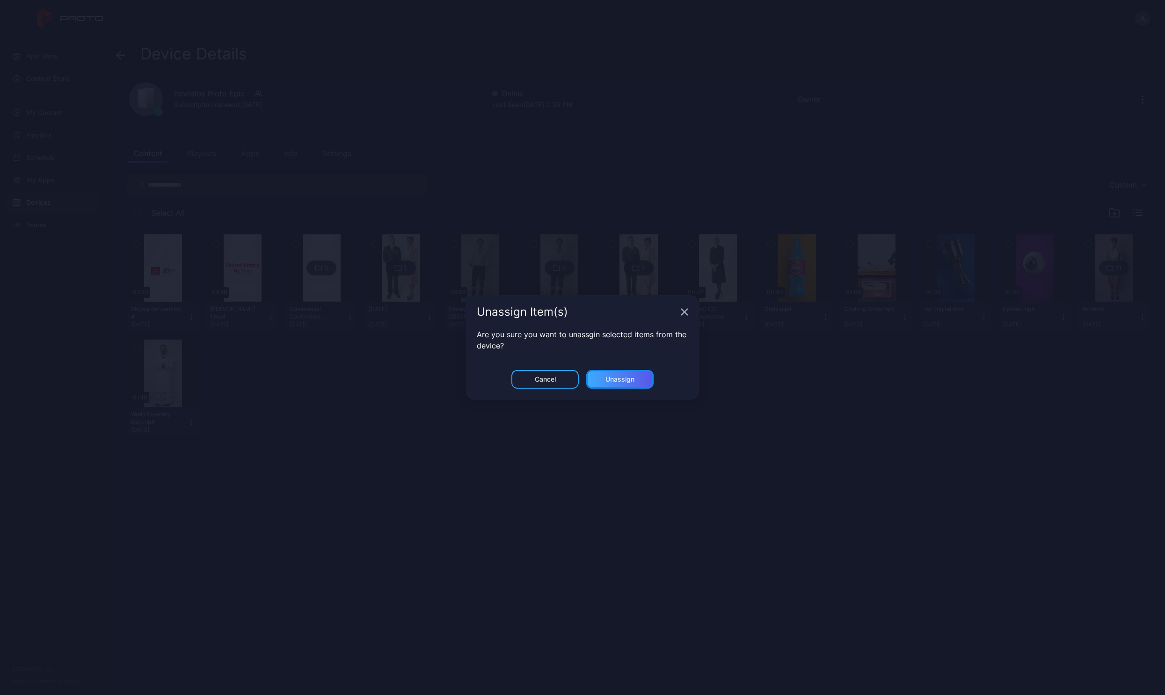
click at [626, 378] on div "Unassign" at bounding box center [619, 379] width 29 height 7
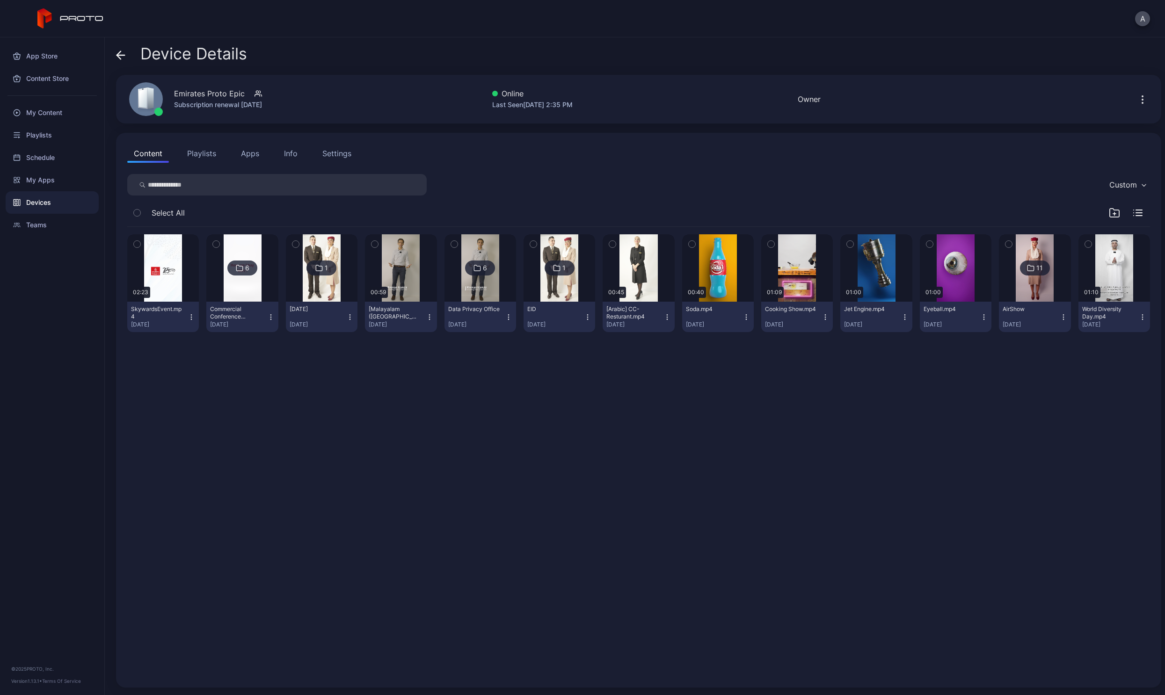
click at [268, 315] on icon "button" at bounding box center [270, 316] width 7 height 7
click at [250, 354] on button "Unassign" at bounding box center [241, 352] width 80 height 30
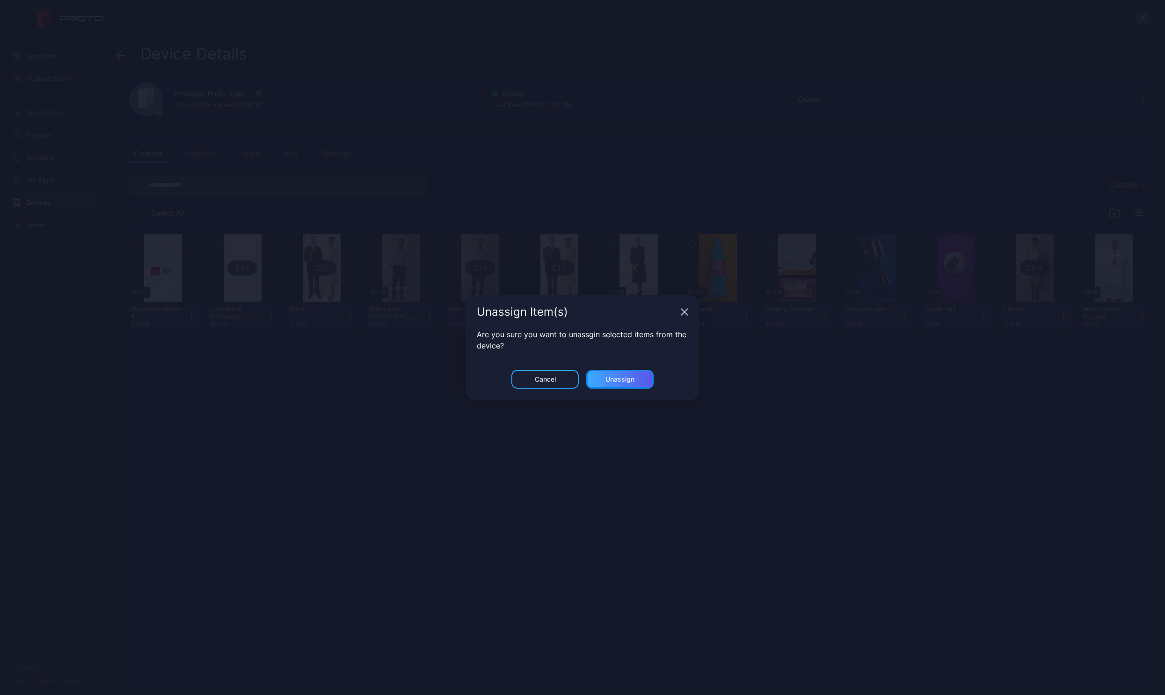
click at [638, 378] on div "Unassign" at bounding box center [619, 379] width 67 height 19
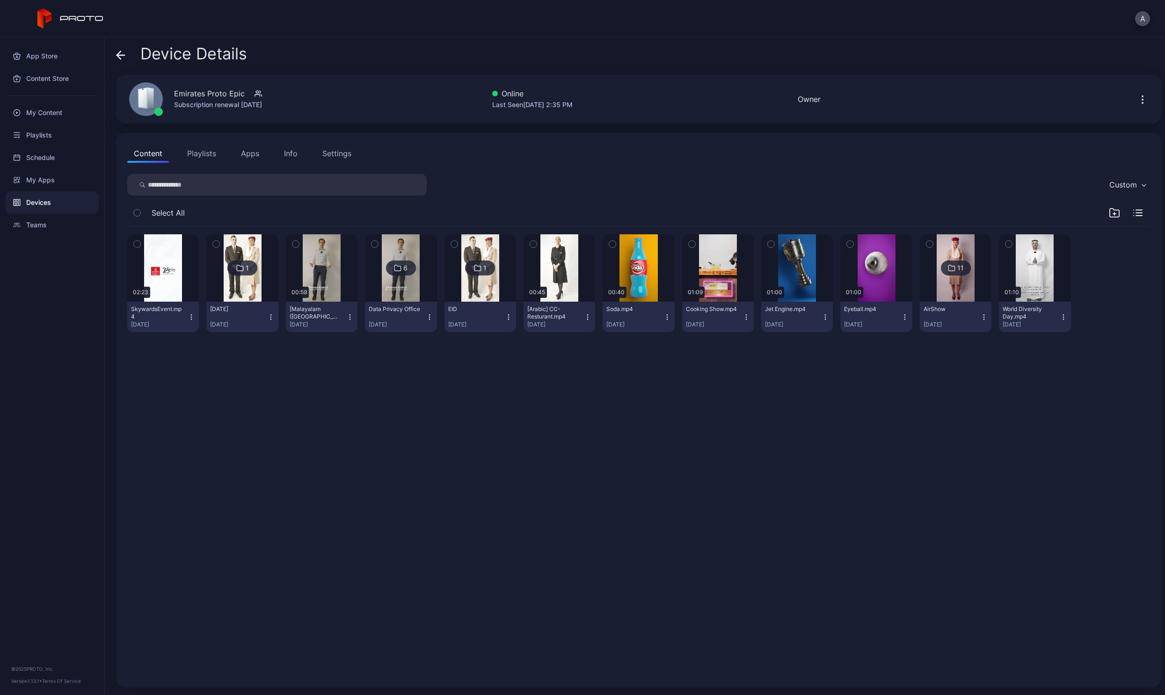
click at [269, 321] on button "[DATE] [DATE]" at bounding box center [242, 317] width 72 height 30
click at [245, 350] on button "Unassign" at bounding box center [241, 352] width 80 height 30
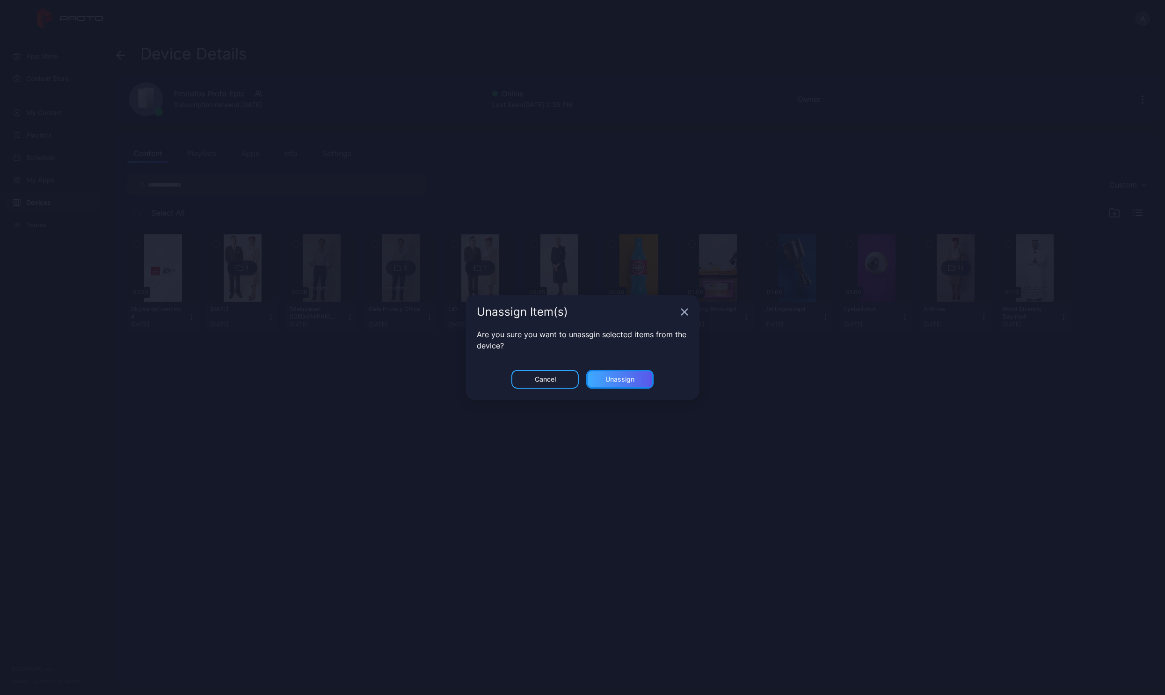
click at [619, 381] on div "Unassign" at bounding box center [619, 379] width 29 height 7
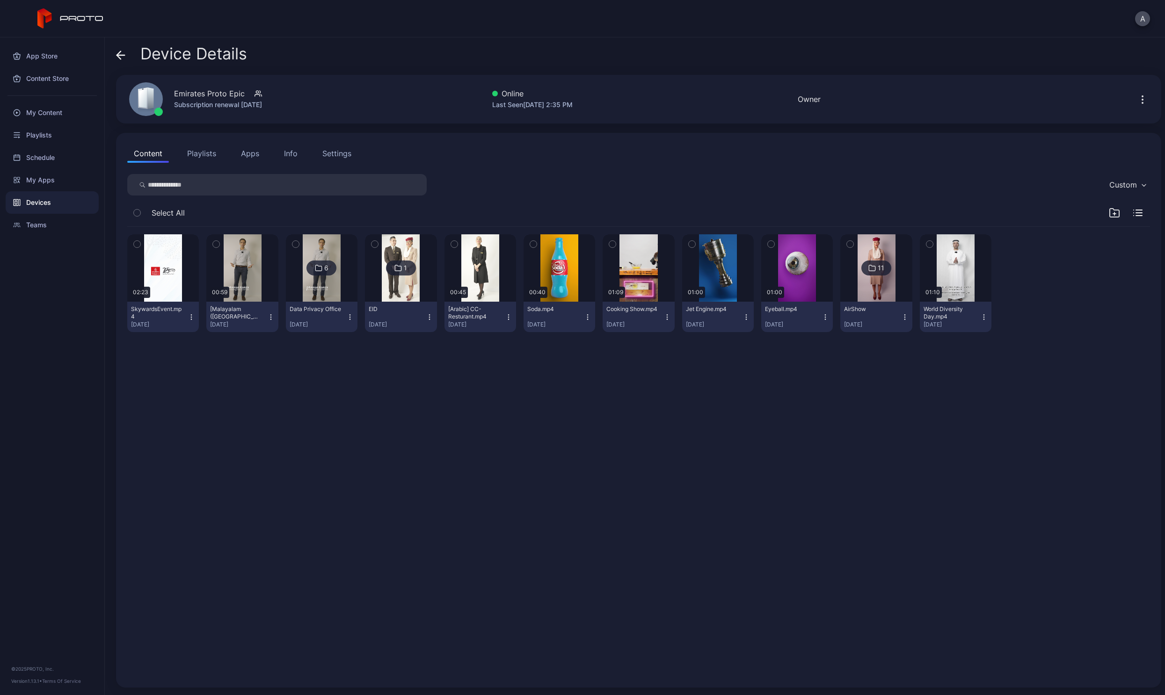
click at [270, 319] on icon "button" at bounding box center [270, 319] width 0 height 0
click at [258, 354] on button "Unassign" at bounding box center [241, 352] width 80 height 30
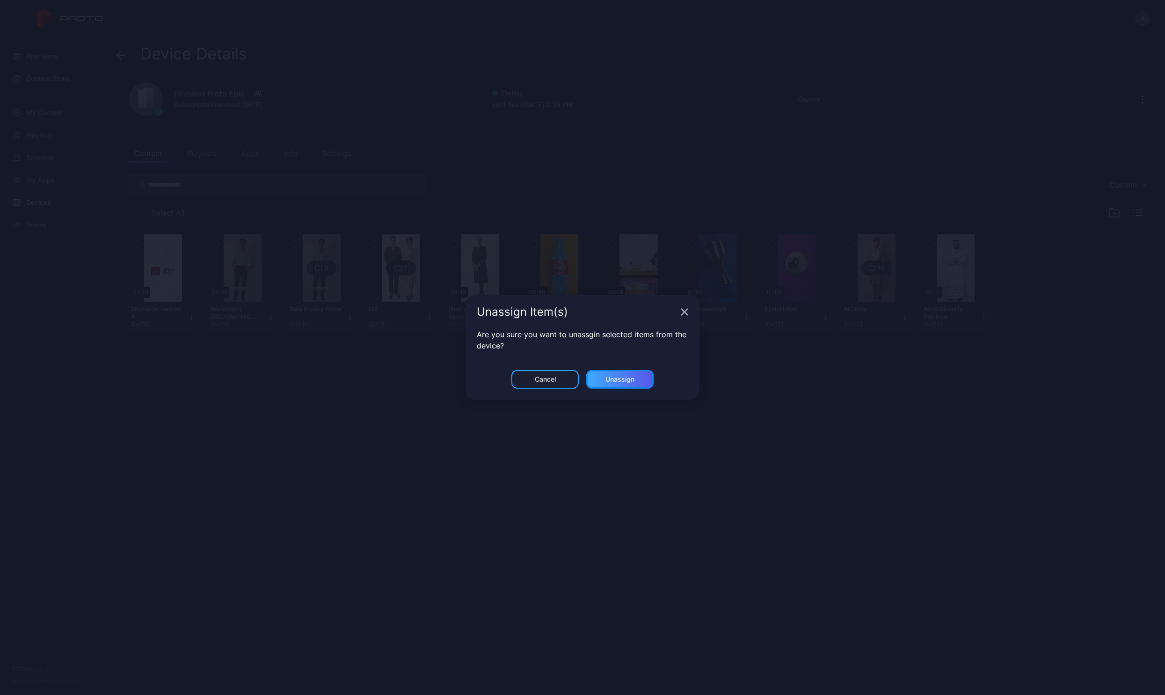
click at [620, 387] on div "Unassign" at bounding box center [619, 379] width 67 height 19
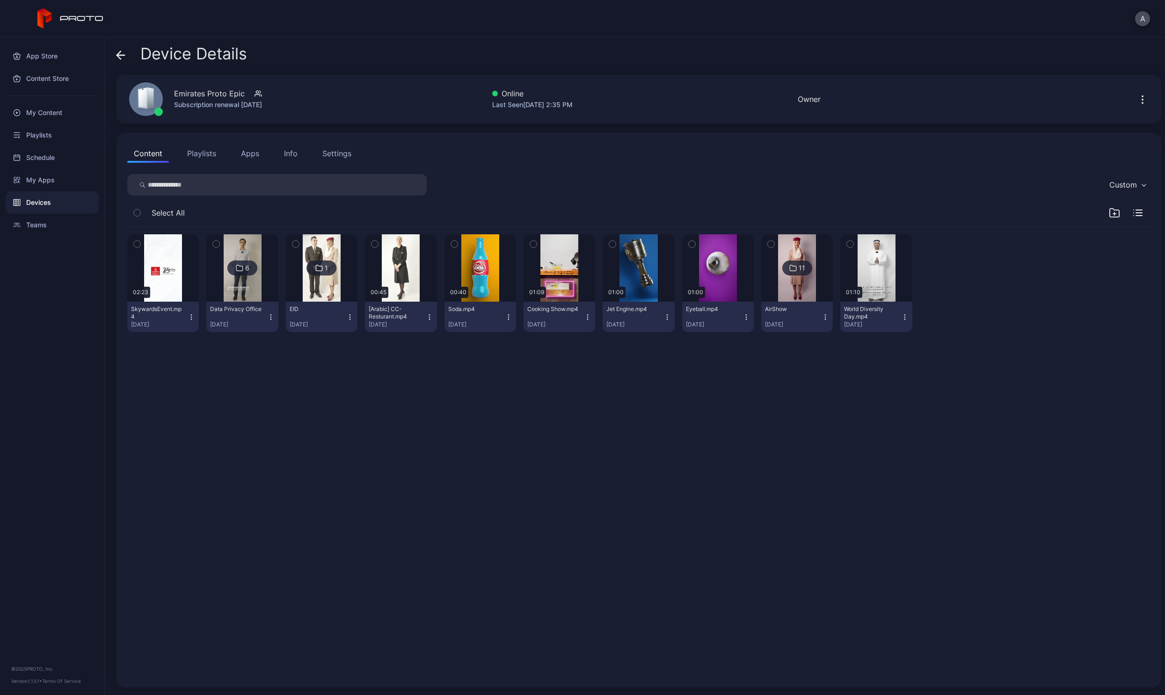
click at [267, 318] on icon "button" at bounding box center [270, 316] width 7 height 7
click at [258, 348] on button "Unassign" at bounding box center [241, 352] width 80 height 30
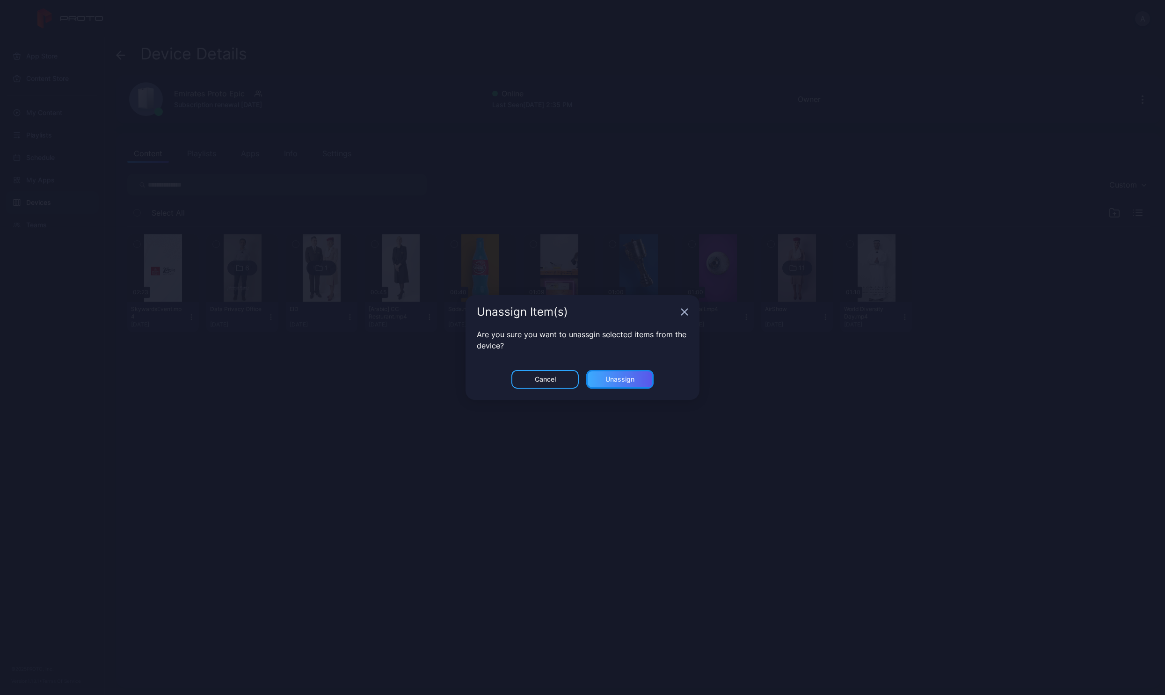
click at [630, 377] on div "Unassign" at bounding box center [619, 379] width 29 height 7
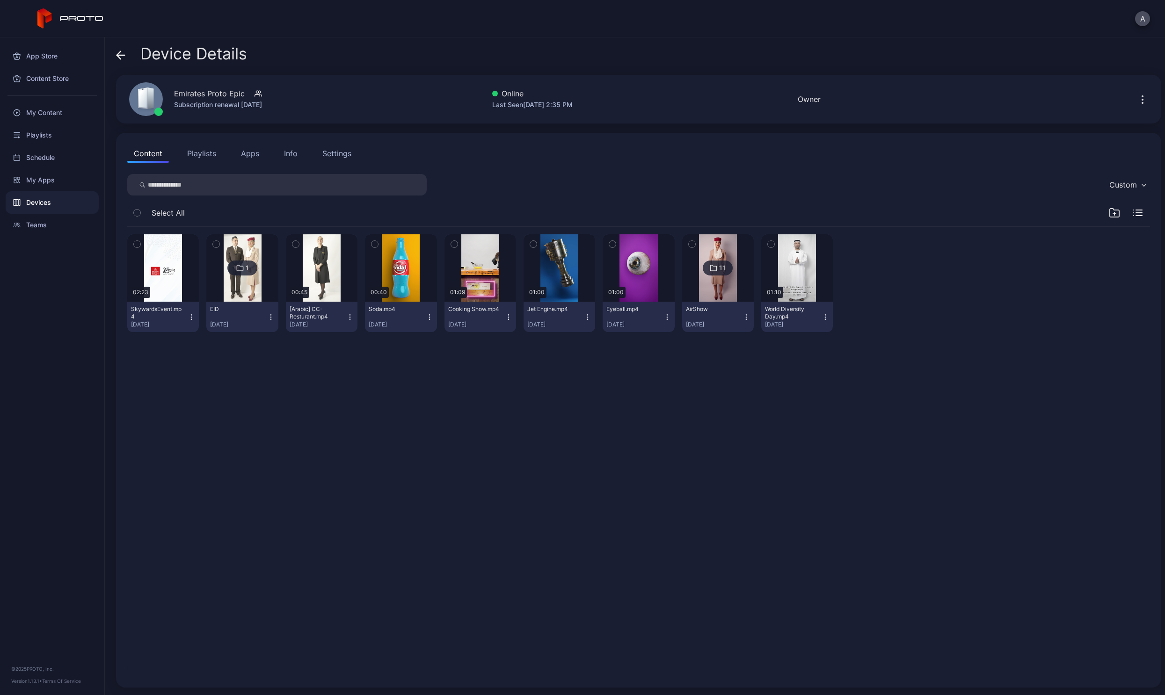
click at [267, 316] on icon "button" at bounding box center [270, 316] width 7 height 7
click at [259, 352] on button "Unassign" at bounding box center [241, 352] width 80 height 30
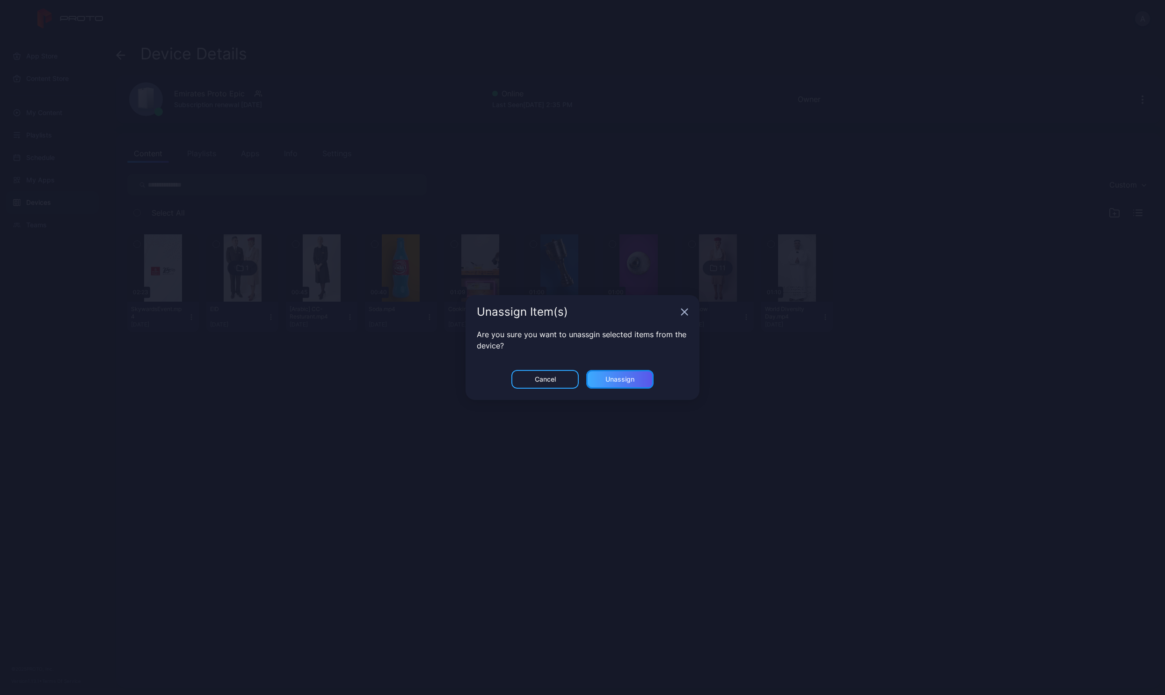
click at [617, 382] on div "Unassign" at bounding box center [619, 379] width 29 height 7
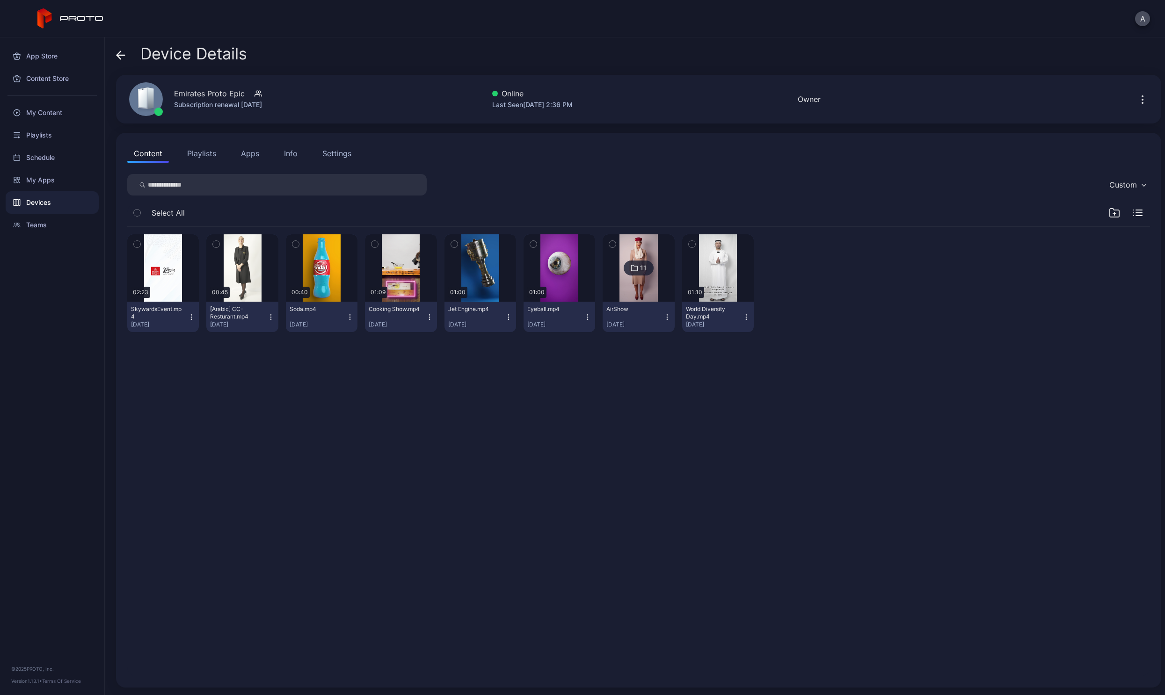
click at [742, 317] on icon "button" at bounding box center [745, 316] width 7 height 7
click at [711, 355] on button "Unassign" at bounding box center [712, 352] width 80 height 30
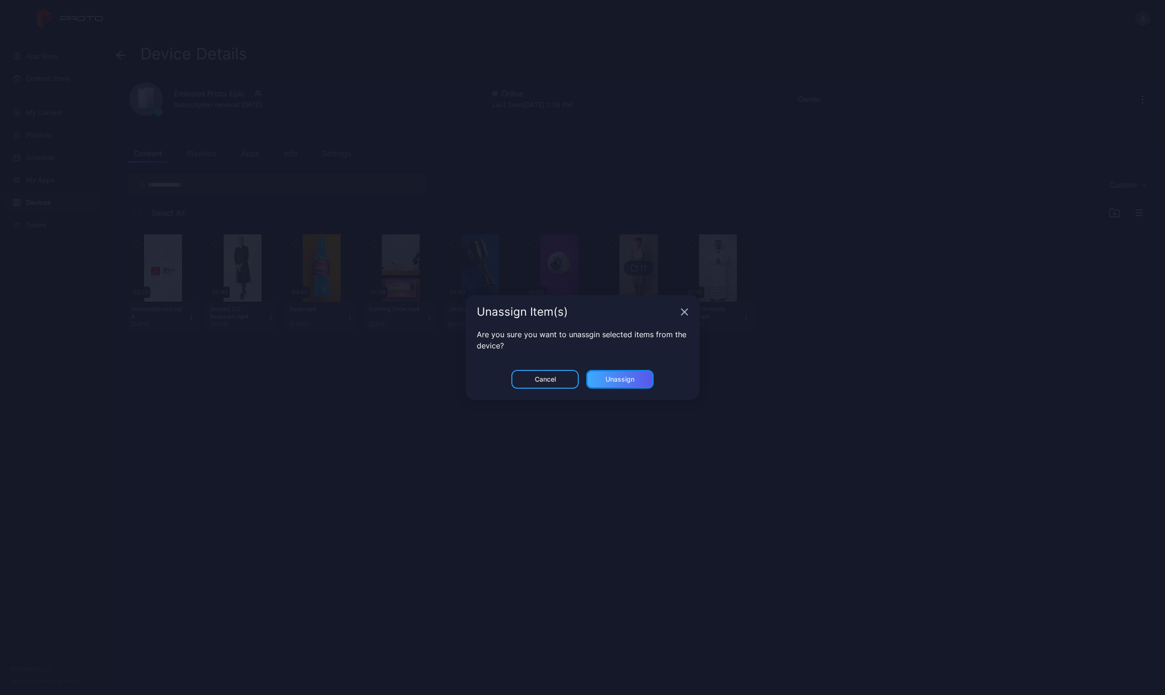
click at [630, 376] on div "Unassign" at bounding box center [619, 379] width 29 height 7
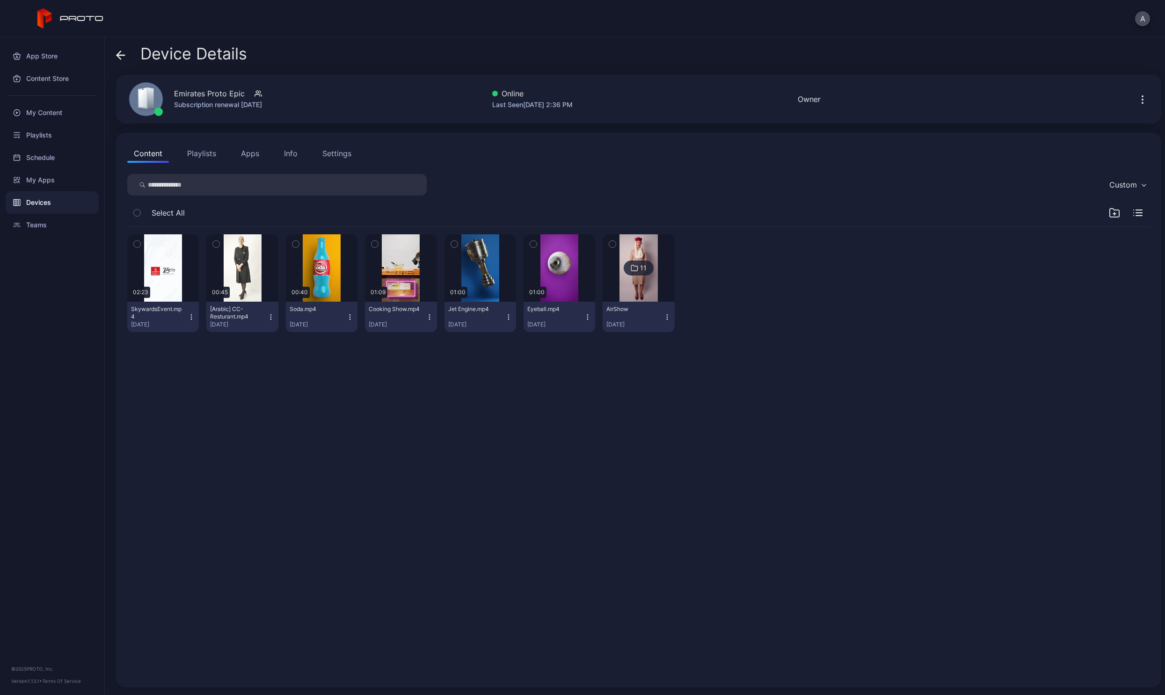
click at [663, 318] on icon "button" at bounding box center [666, 316] width 7 height 7
click at [625, 353] on button "Unassign" at bounding box center [633, 352] width 80 height 30
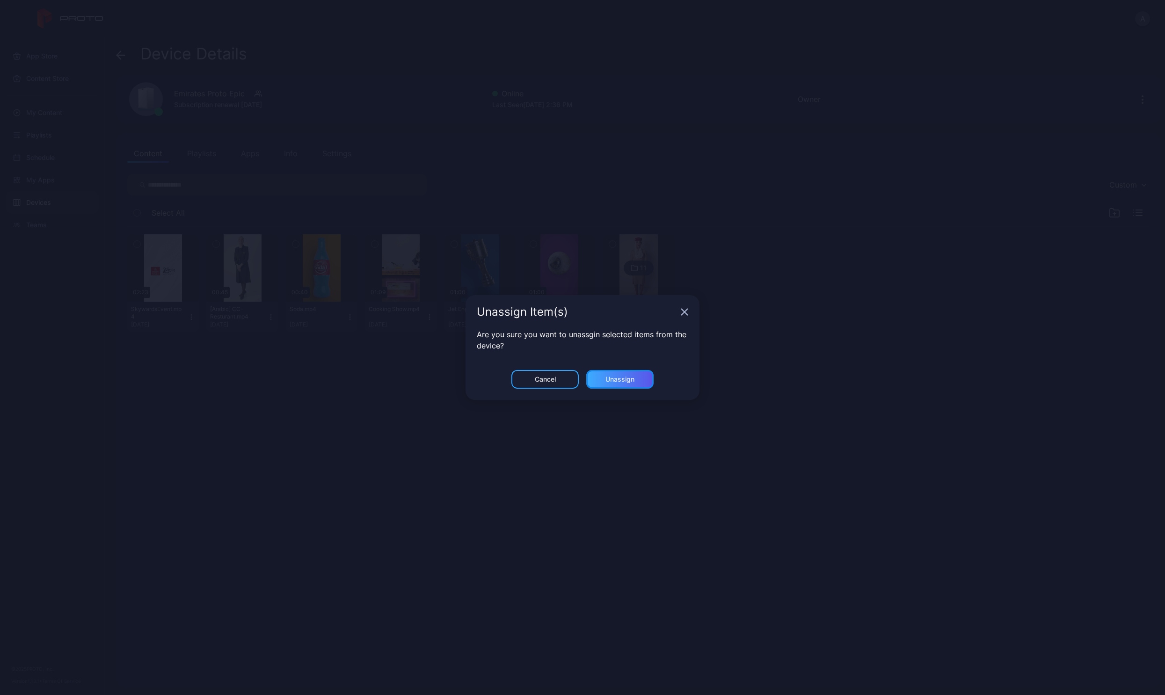
click at [632, 375] on div "Unassign" at bounding box center [619, 379] width 67 height 19
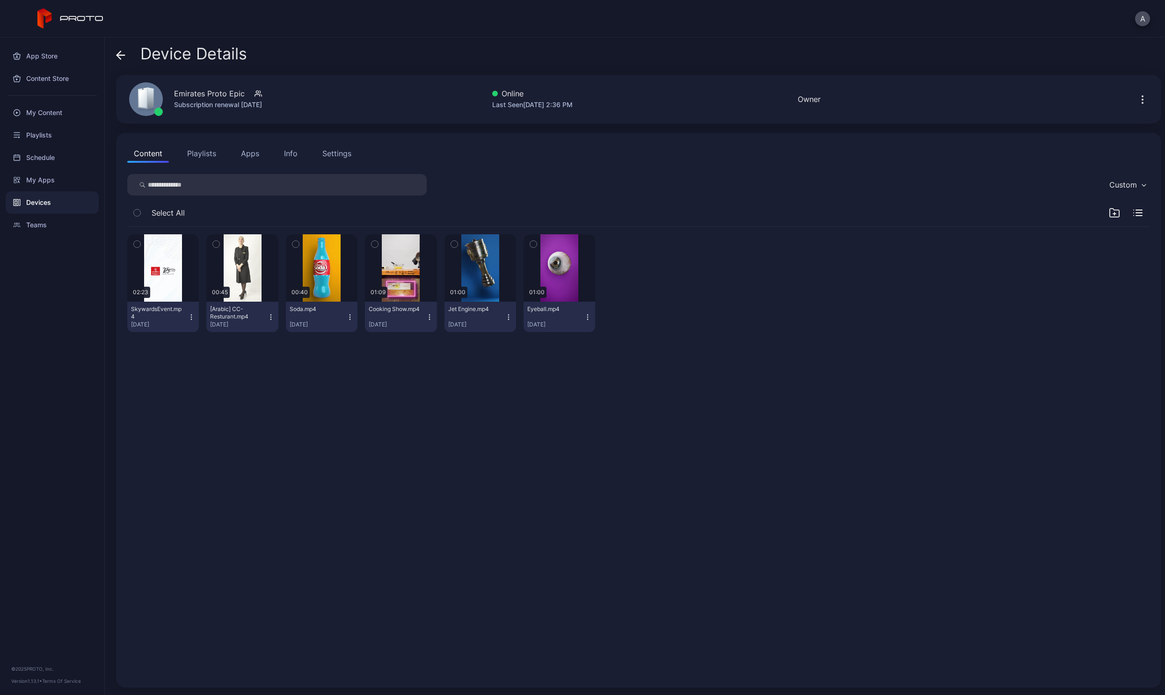
click at [588, 315] on icon "button" at bounding box center [588, 314] width 0 height 0
click at [574, 347] on button "Unassign" at bounding box center [555, 352] width 80 height 30
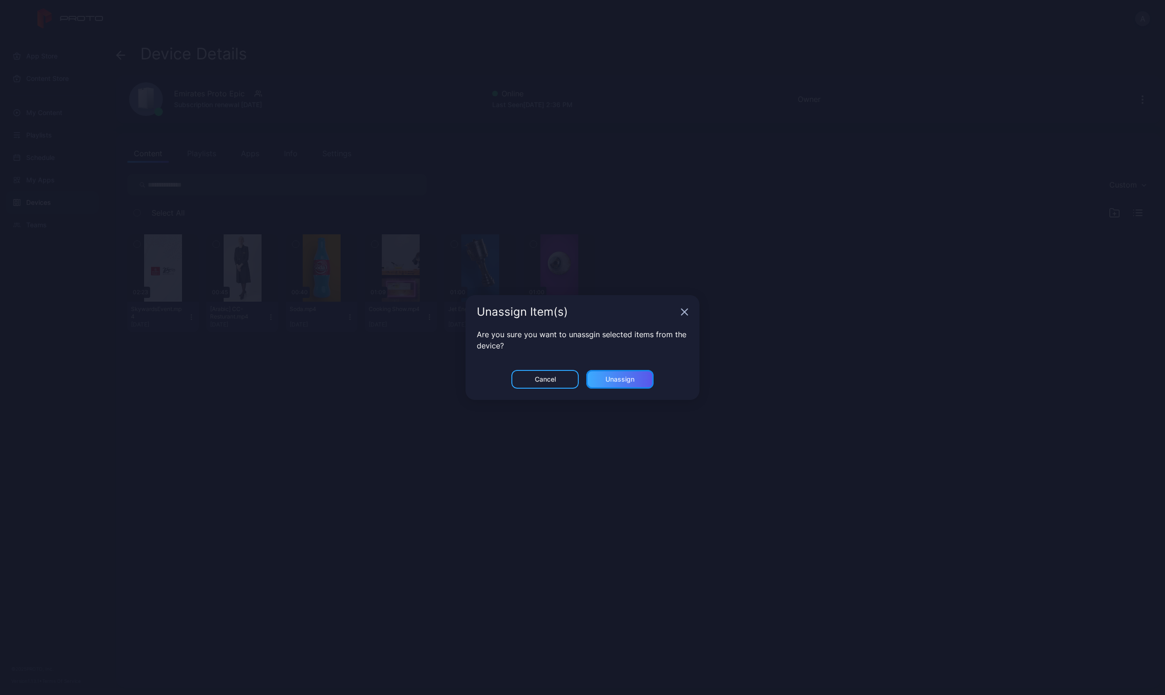
click at [608, 376] on div "Unassign" at bounding box center [619, 379] width 29 height 7
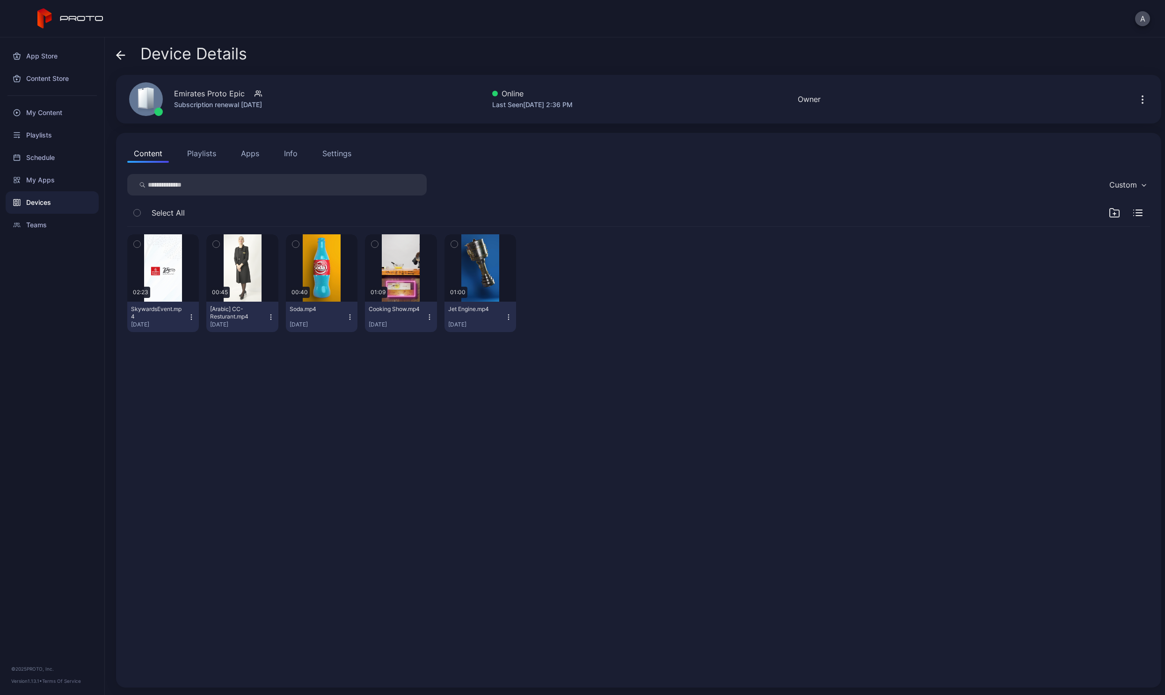
click at [502, 321] on button "Jet Engine.mp4 [DATE]" at bounding box center [480, 317] width 72 height 30
click at [494, 346] on button "Unassign" at bounding box center [476, 352] width 80 height 30
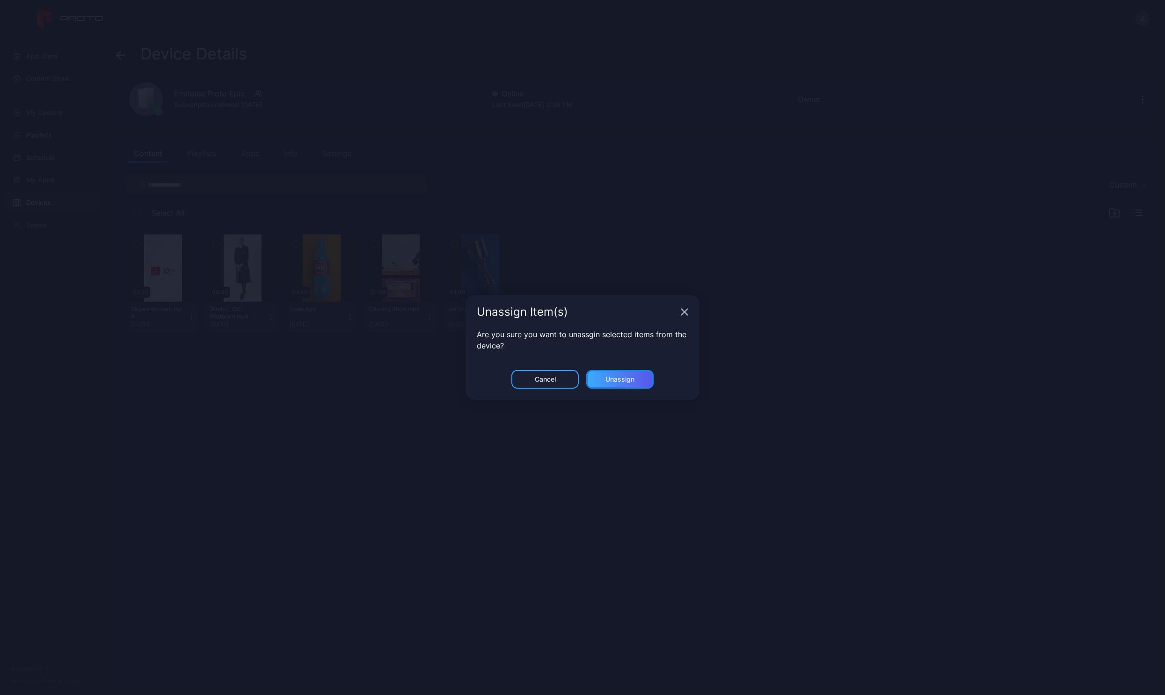
click at [619, 381] on div "Unassign" at bounding box center [619, 379] width 29 height 7
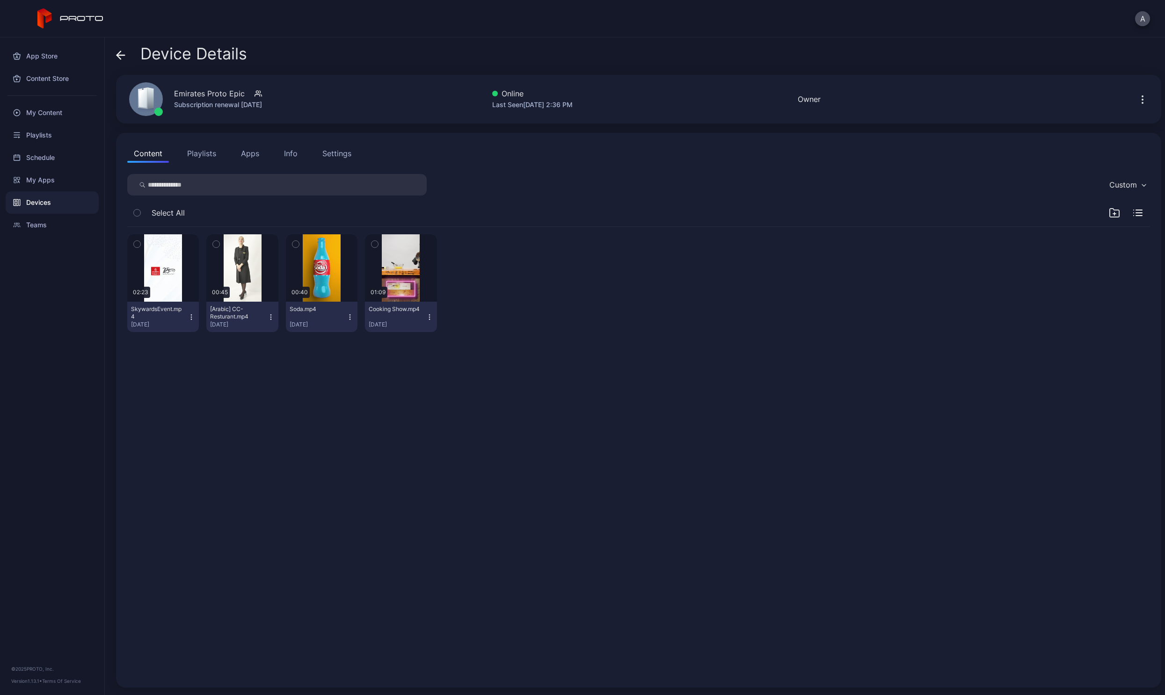
click at [426, 314] on icon "button" at bounding box center [429, 316] width 7 height 7
click at [402, 349] on button "Unassign" at bounding box center [398, 352] width 80 height 30
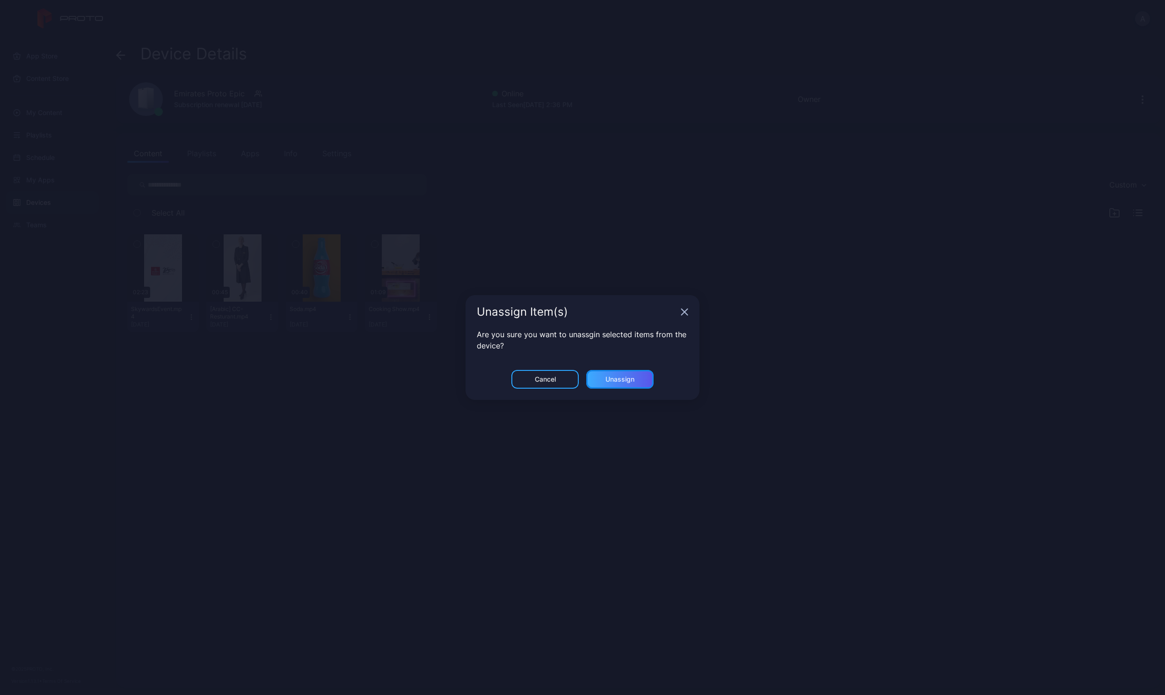
click at [622, 374] on div "Unassign" at bounding box center [619, 379] width 67 height 19
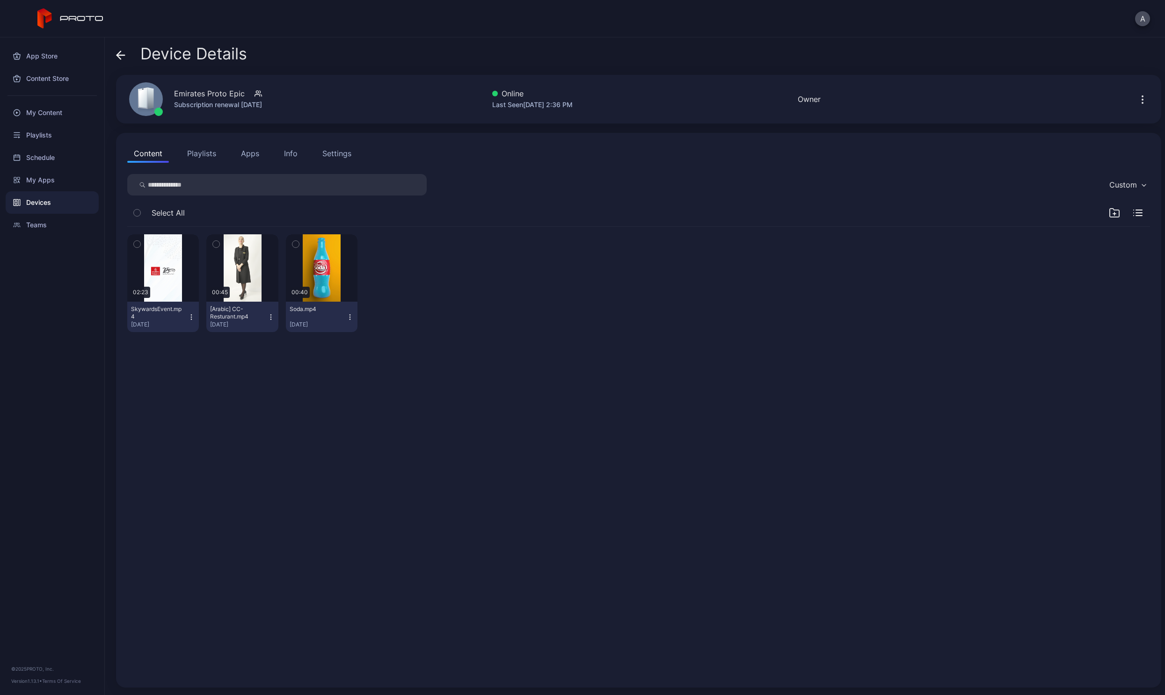
click at [348, 318] on icon "button" at bounding box center [349, 316] width 7 height 7
click at [344, 338] on button "Unassign" at bounding box center [320, 352] width 80 height 30
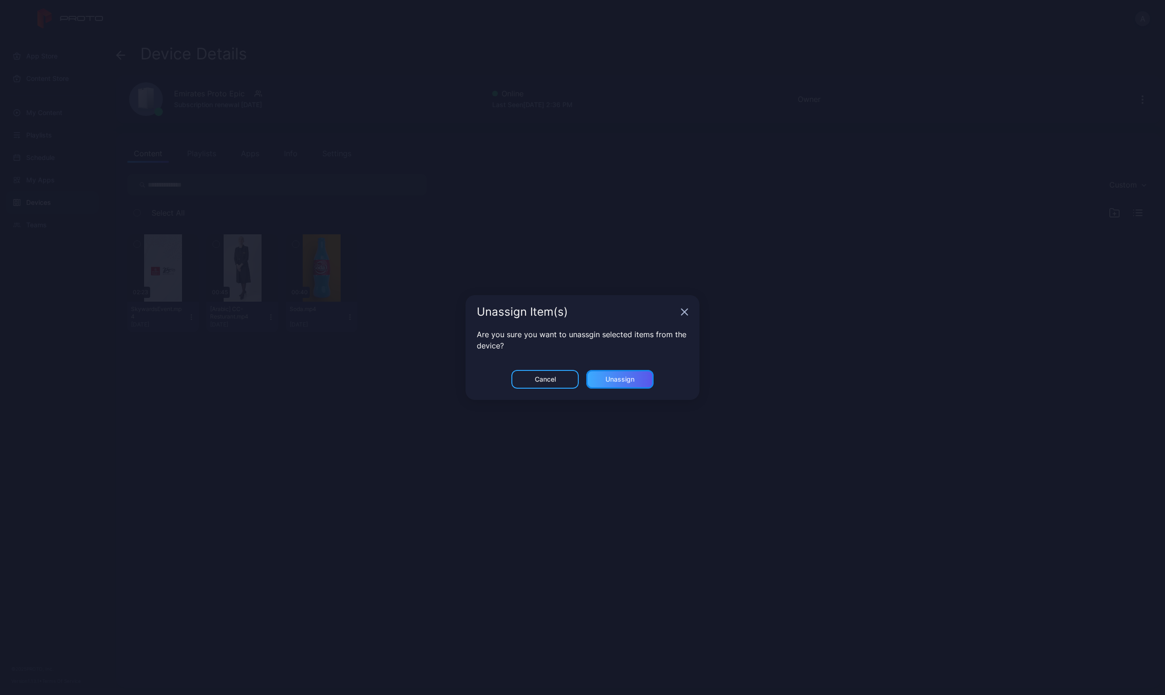
click at [632, 384] on div "Unassign" at bounding box center [619, 379] width 67 height 19
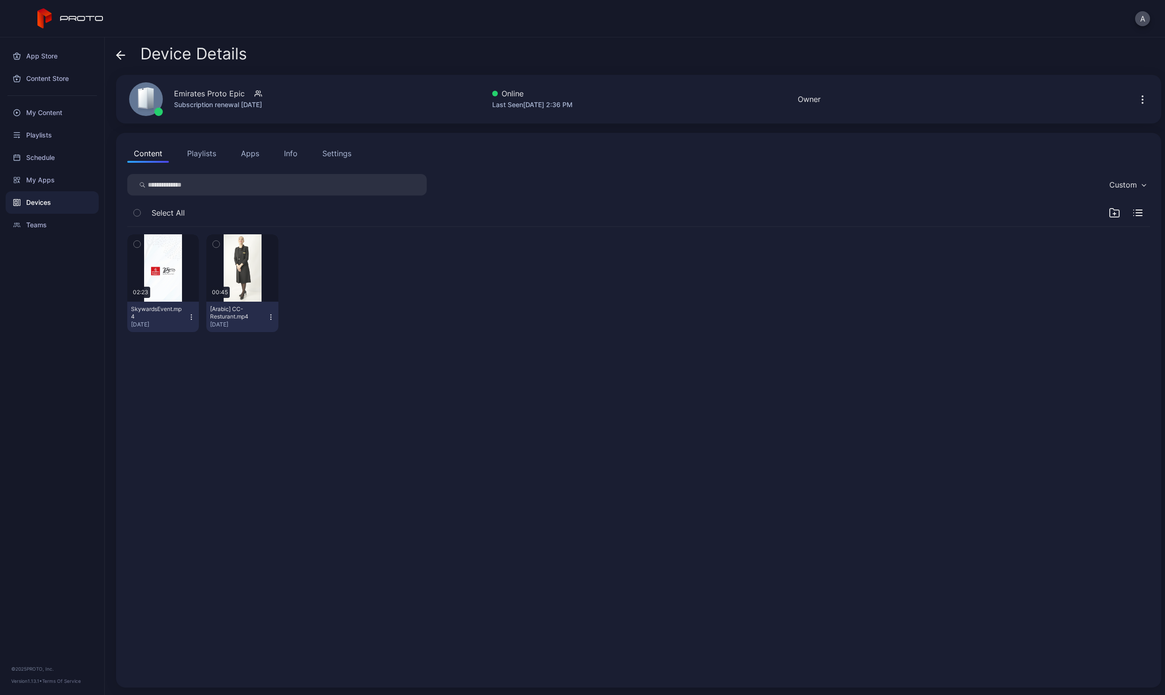
click at [269, 324] on button "[Arabic] CC-Resturant.mp4 [DATE]" at bounding box center [242, 317] width 72 height 30
click at [252, 350] on button "Unassign" at bounding box center [241, 352] width 80 height 30
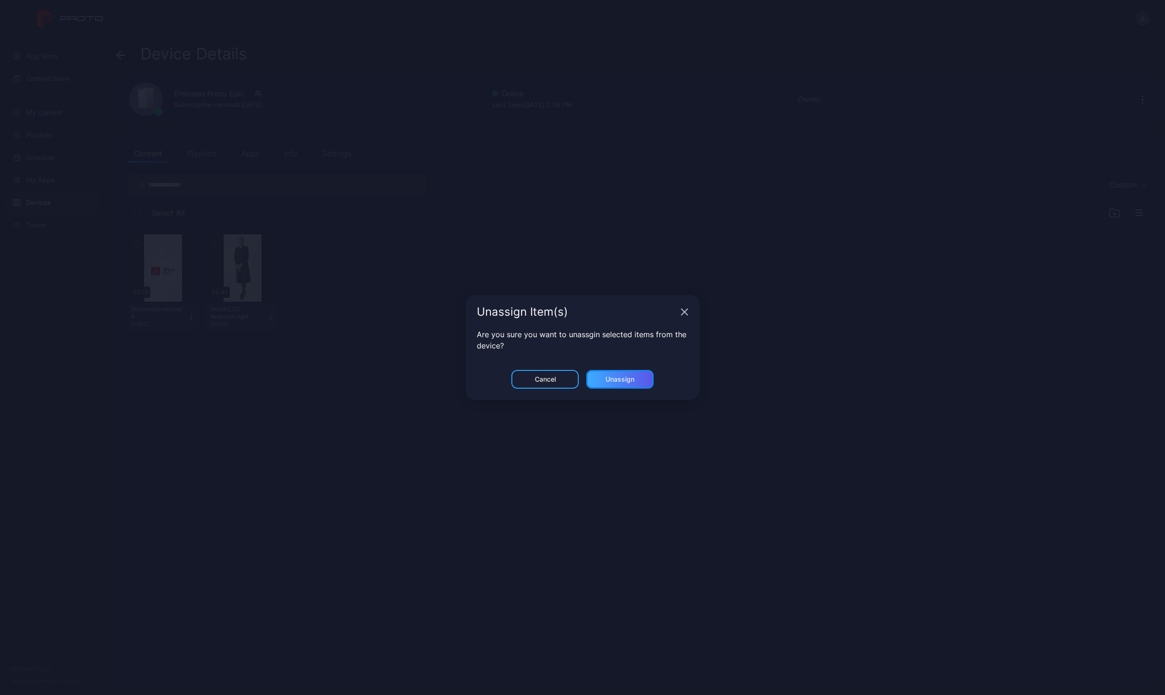
click at [630, 378] on div "Unassign" at bounding box center [619, 379] width 29 height 7
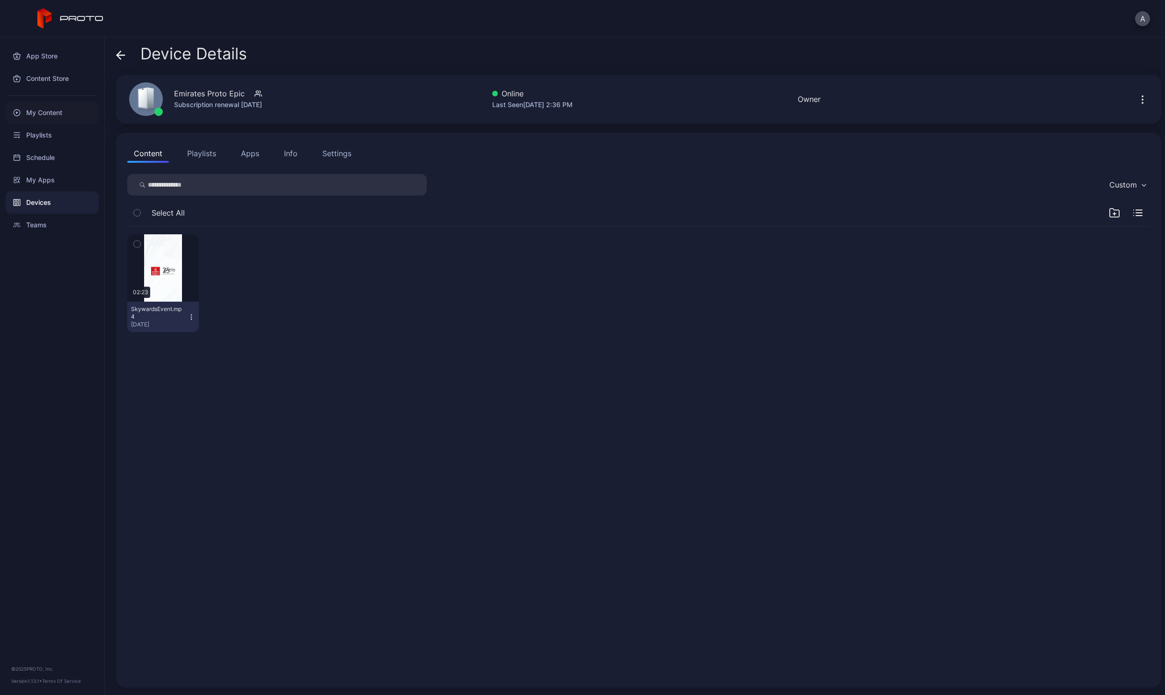
click at [33, 115] on div "My Content" at bounding box center [52, 113] width 93 height 22
